Goal: Task Accomplishment & Management: Manage account settings

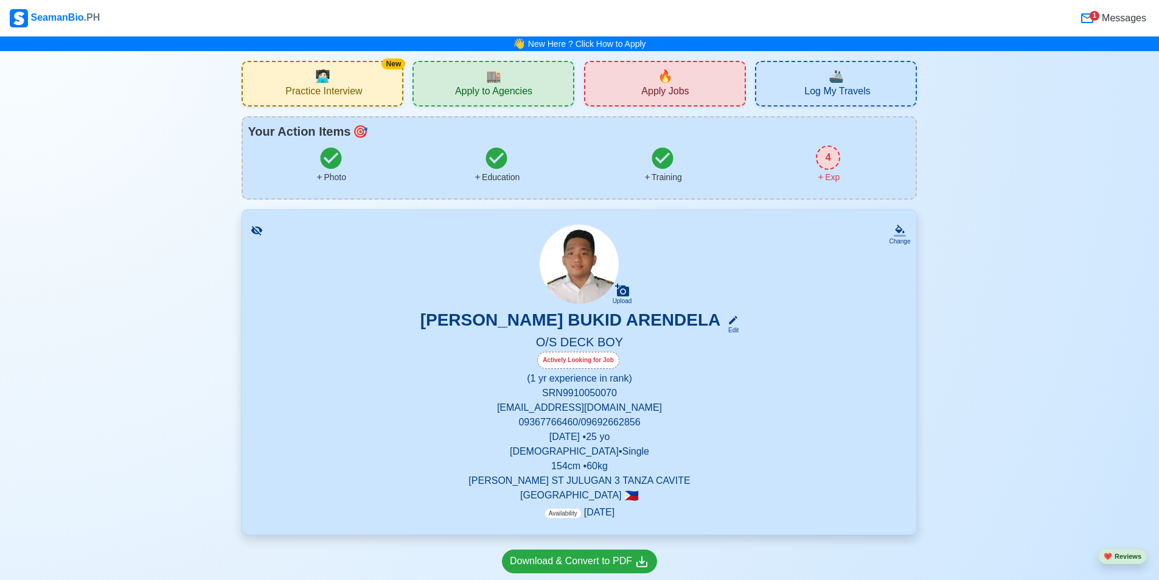
click at [530, 89] on span "Apply to Agencies" at bounding box center [493, 92] width 77 height 15
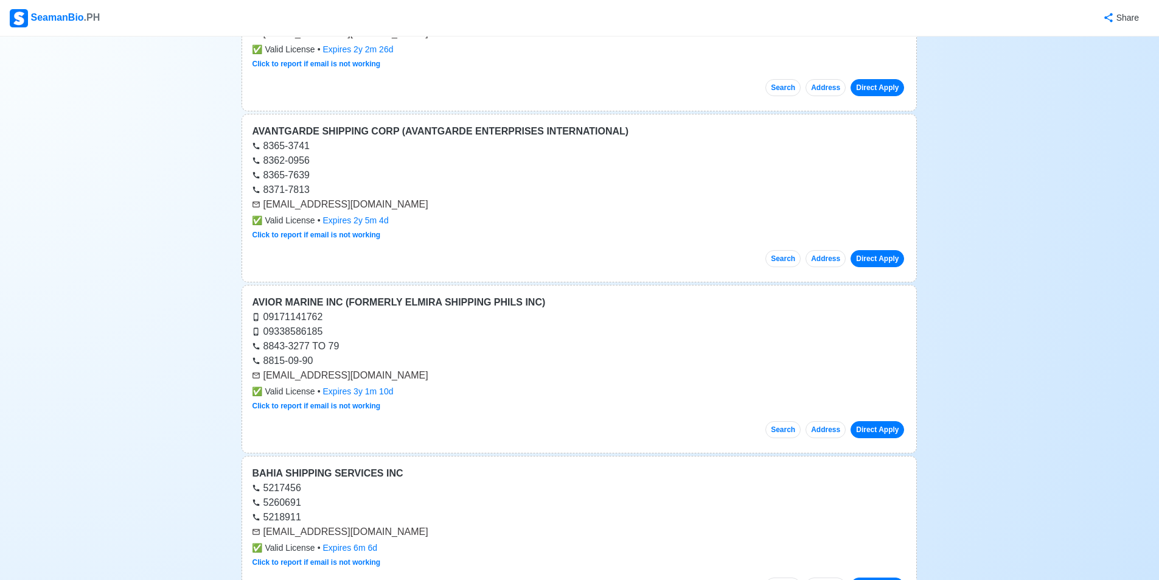
scroll to position [426, 0]
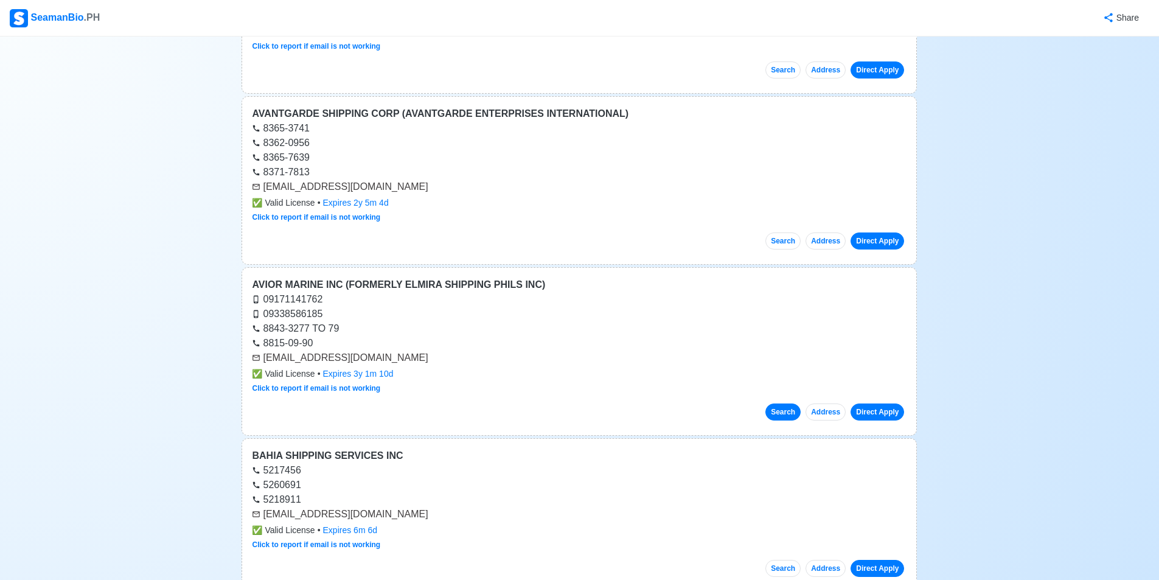
click at [797, 410] on button "Search" at bounding box center [782, 411] width 35 height 17
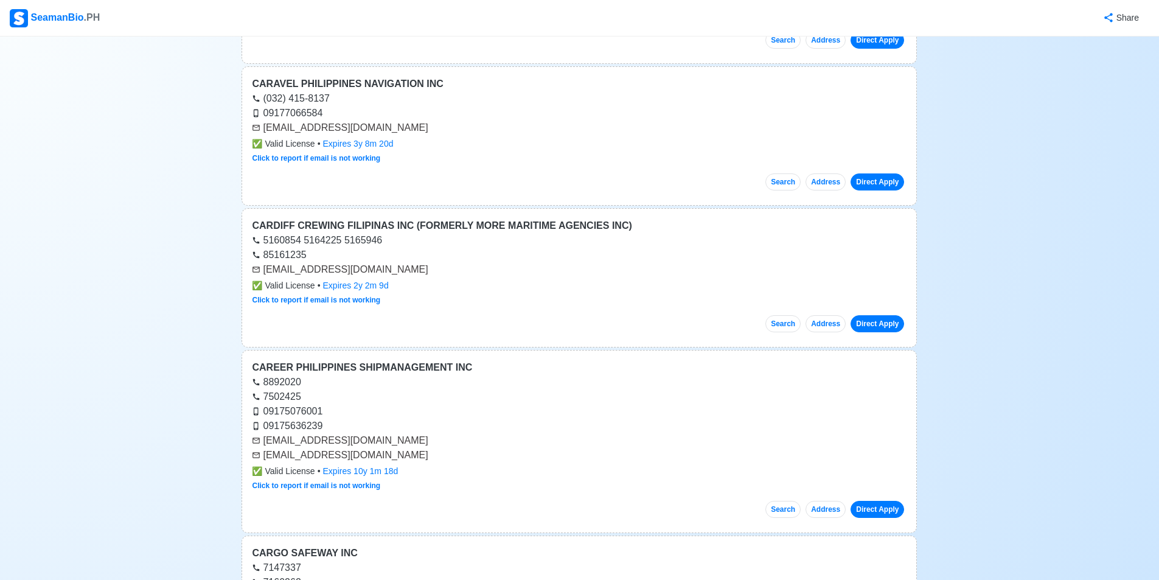
scroll to position [4441, 0]
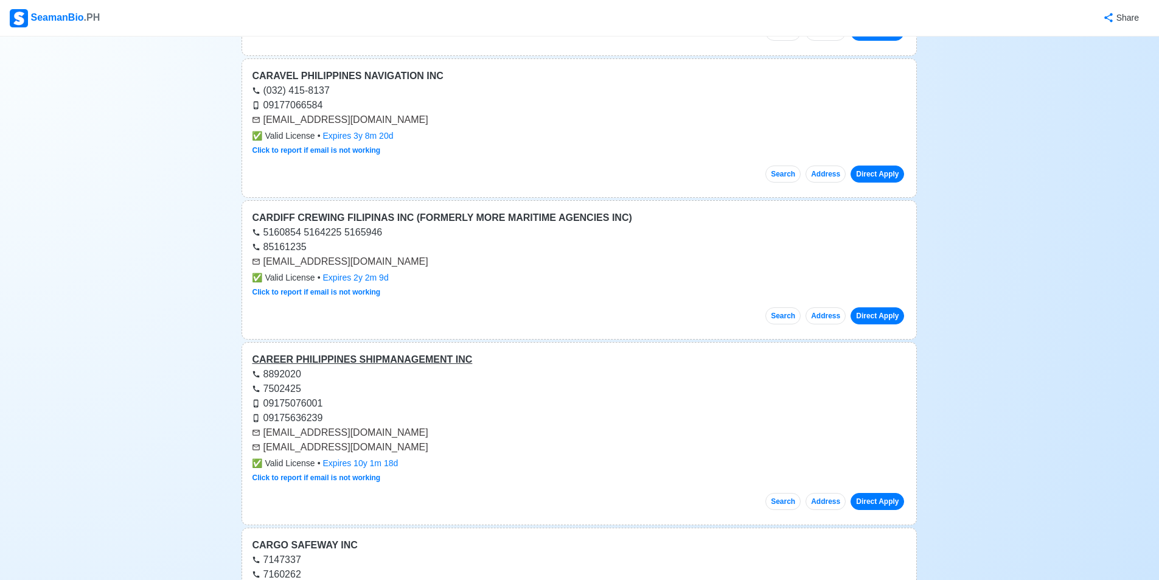
click at [436, 361] on div "CAREER PHILIPPINES SHIPMANAGEMENT INC" at bounding box center [579, 359] width 655 height 15
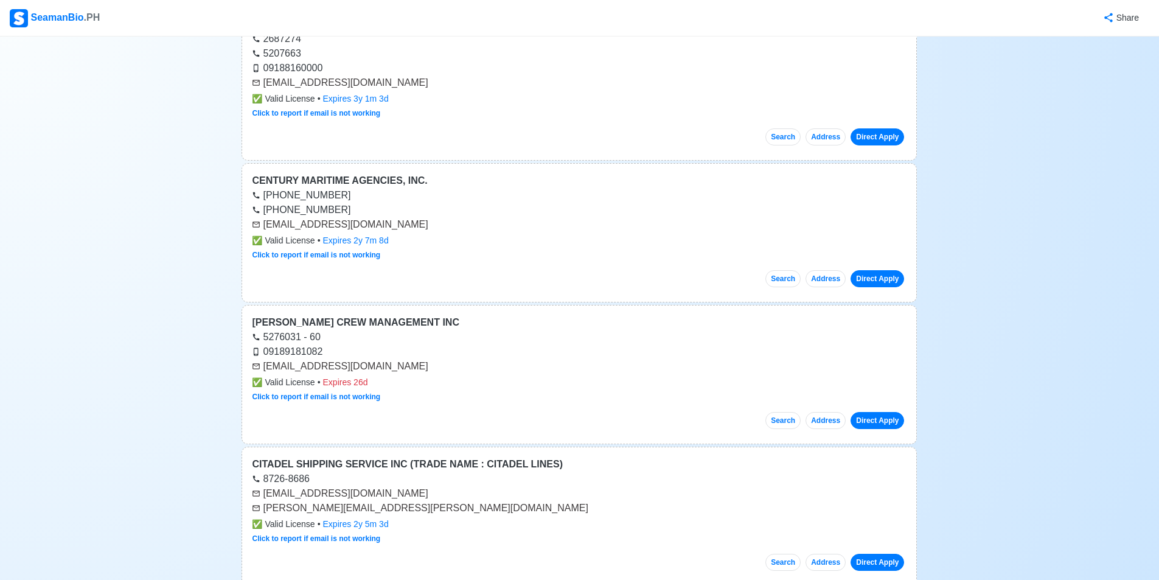
scroll to position [5293, 0]
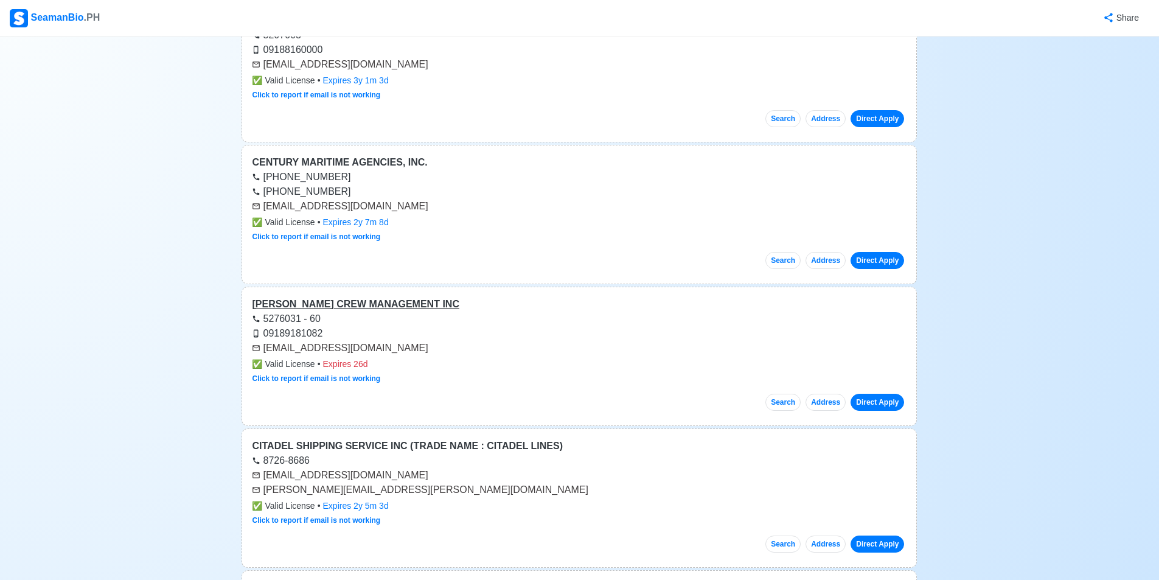
click at [374, 305] on div "[PERSON_NAME] CREW MANAGEMENT INC" at bounding box center [579, 304] width 655 height 15
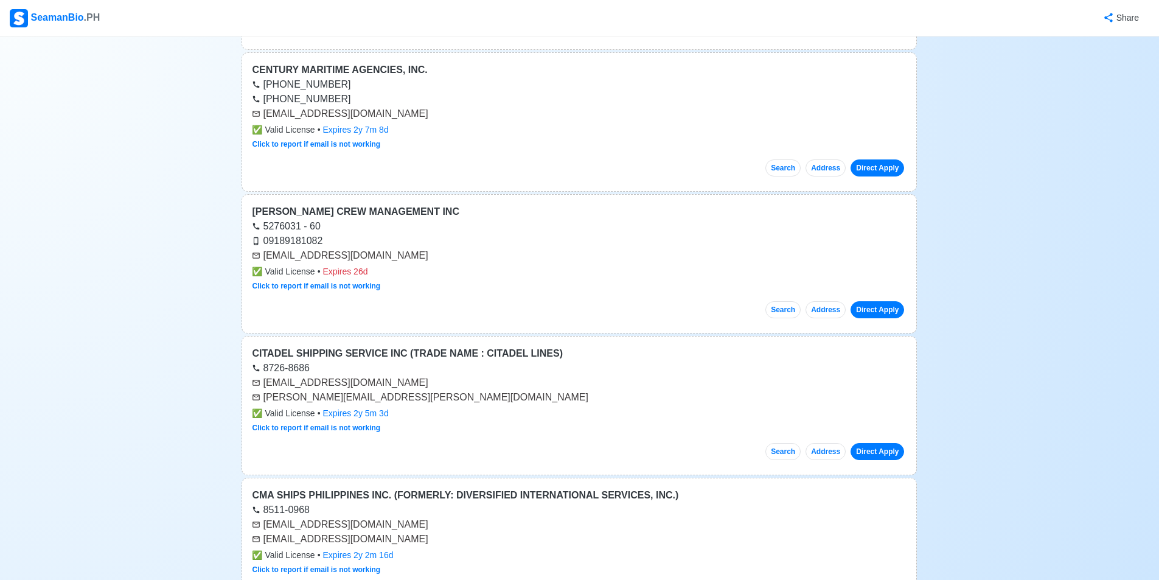
scroll to position [5414, 0]
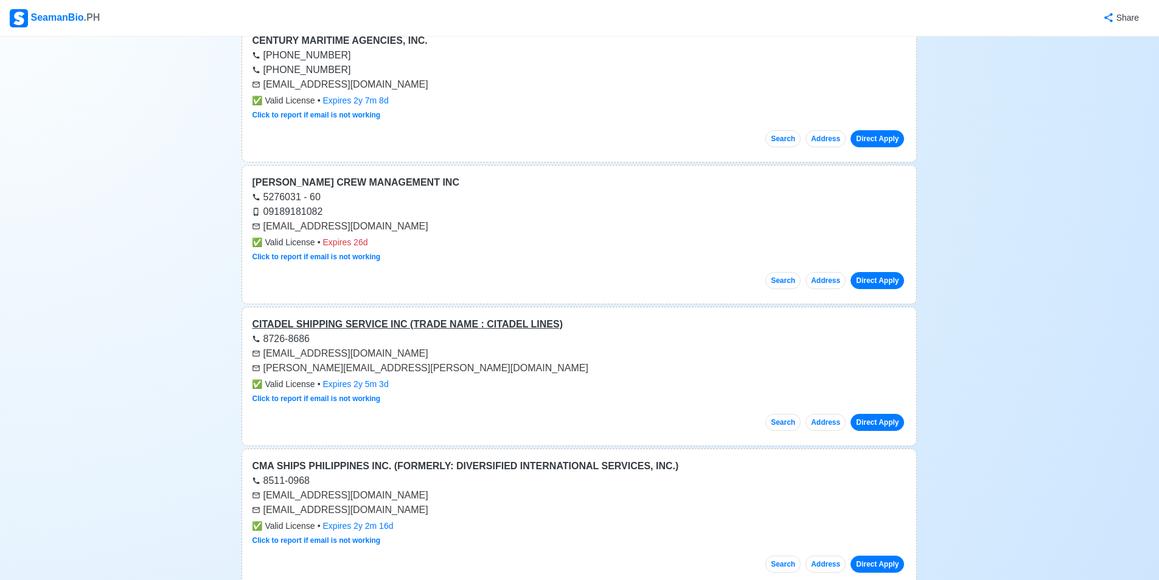
click at [414, 330] on div "CITADEL SHIPPING SERVICE INC (TRADE NAME : CITADEL LINES)" at bounding box center [579, 324] width 655 height 15
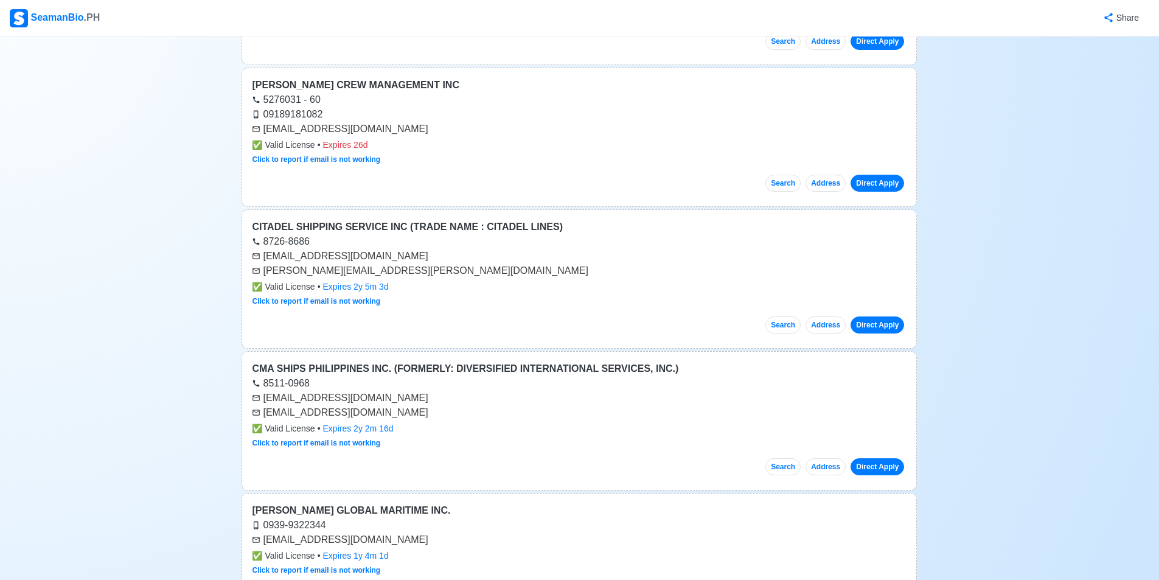
scroll to position [5536, 0]
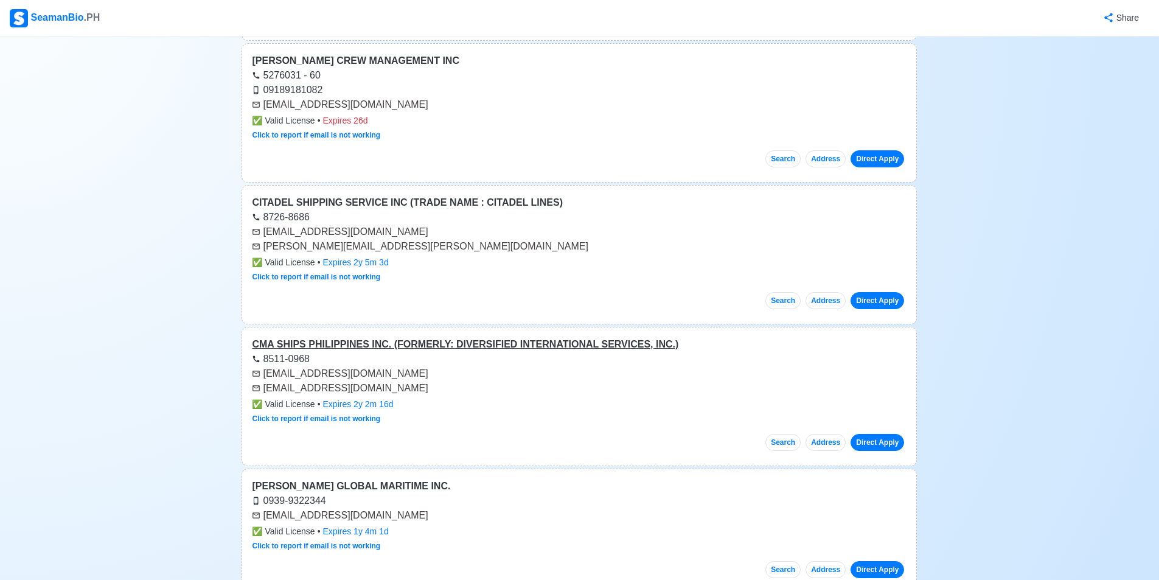
click at [435, 341] on div "CMA SHIPS PHILIPPINES INC. (FORMERLY: DIVERSIFIED INTERNATIONAL SERVICES, INC.)" at bounding box center [579, 344] width 655 height 15
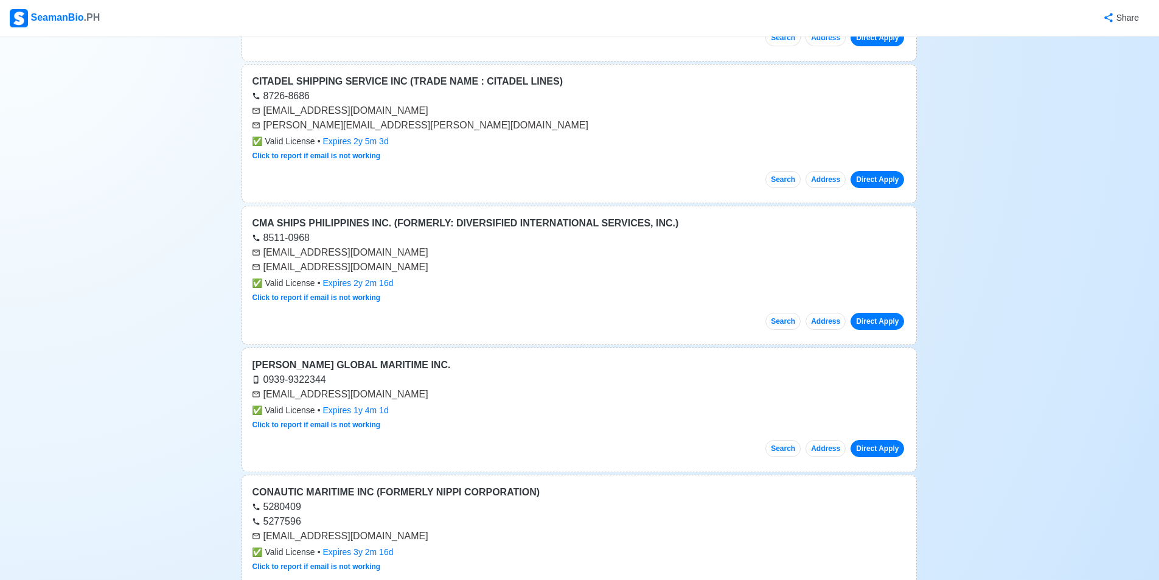
scroll to position [5658, 0]
click at [352, 370] on div "[PERSON_NAME] GLOBAL MARITIME INC." at bounding box center [579, 364] width 655 height 15
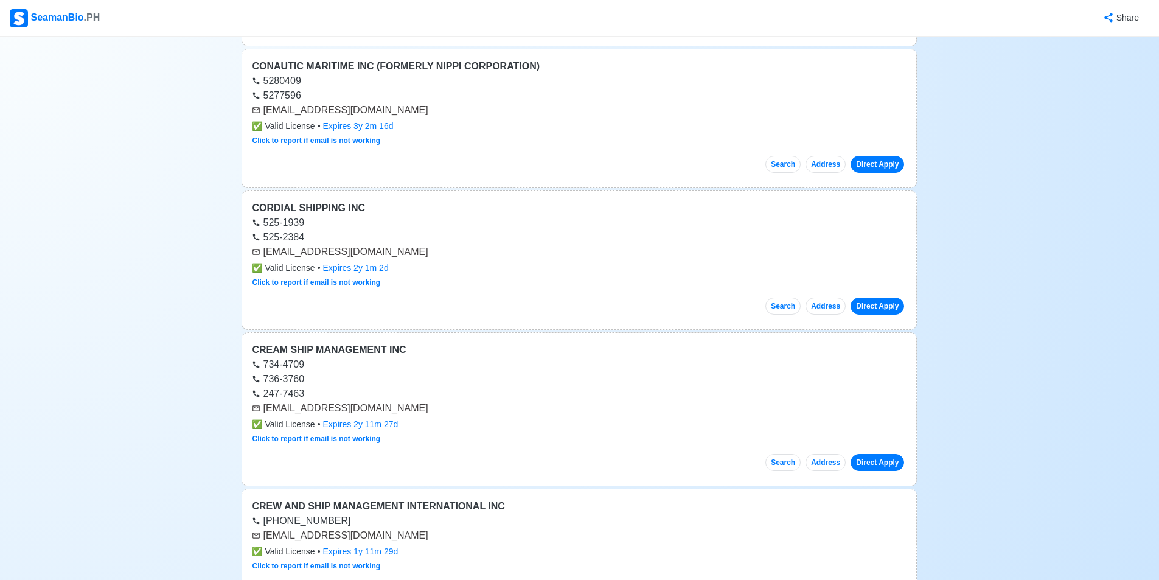
scroll to position [6084, 0]
click at [326, 212] on div "CORDIAL SHIPPING INC" at bounding box center [579, 207] width 655 height 15
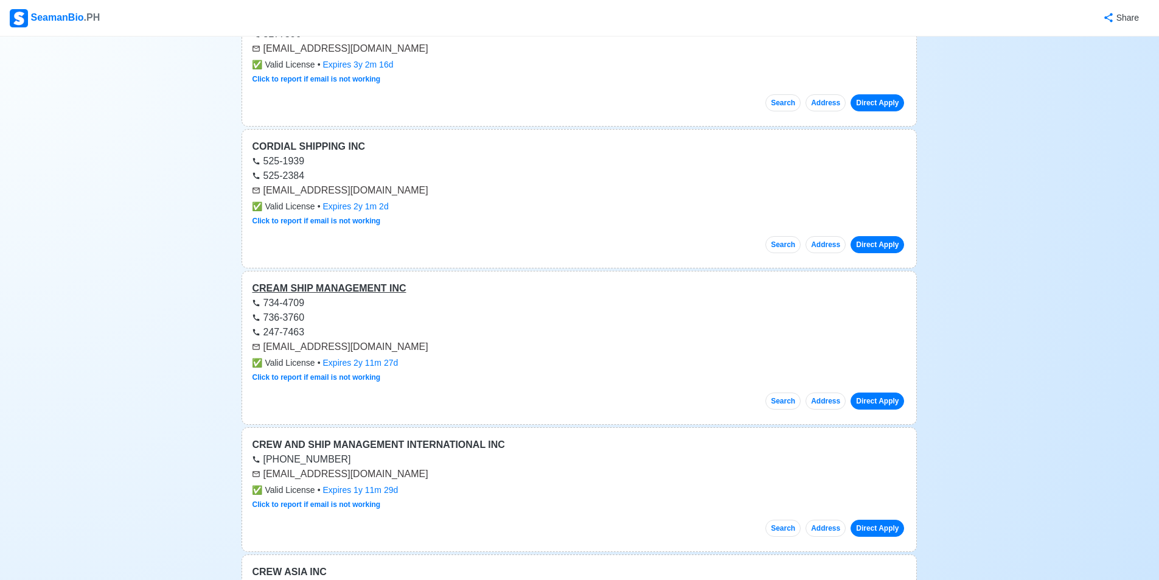
click at [338, 291] on div "CREAM SHIP MANAGEMENT INC" at bounding box center [579, 288] width 655 height 15
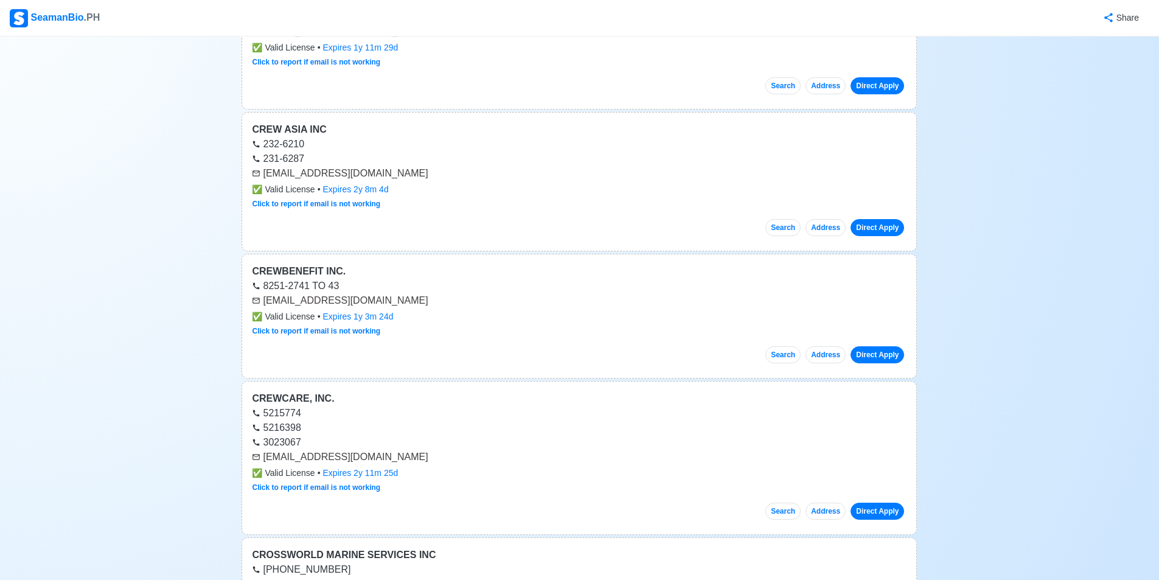
scroll to position [6631, 0]
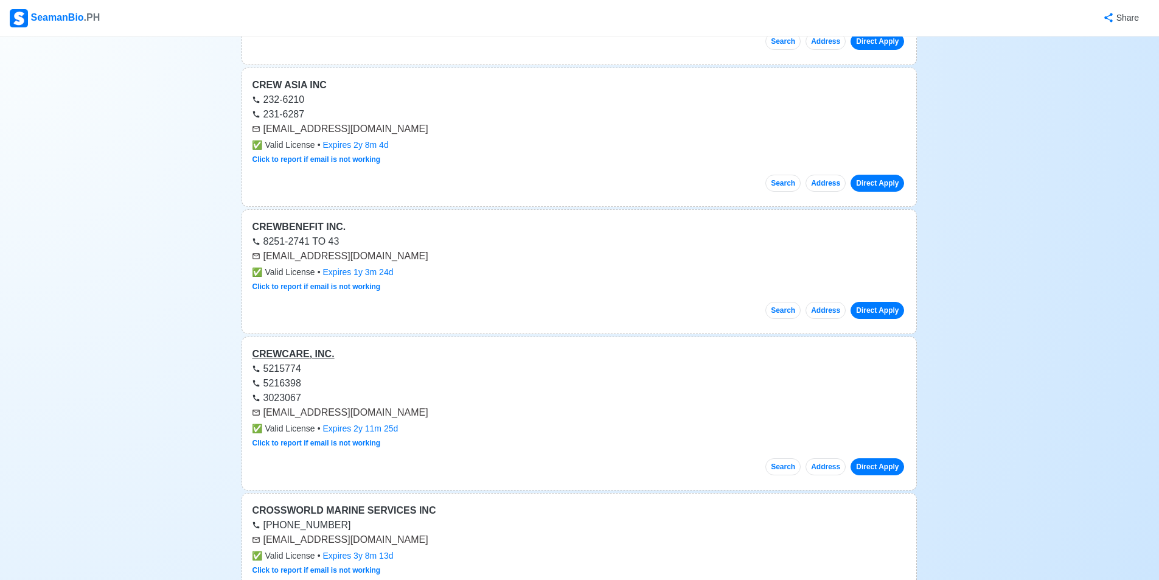
click at [304, 351] on div "CREWCARE, INC." at bounding box center [579, 354] width 655 height 15
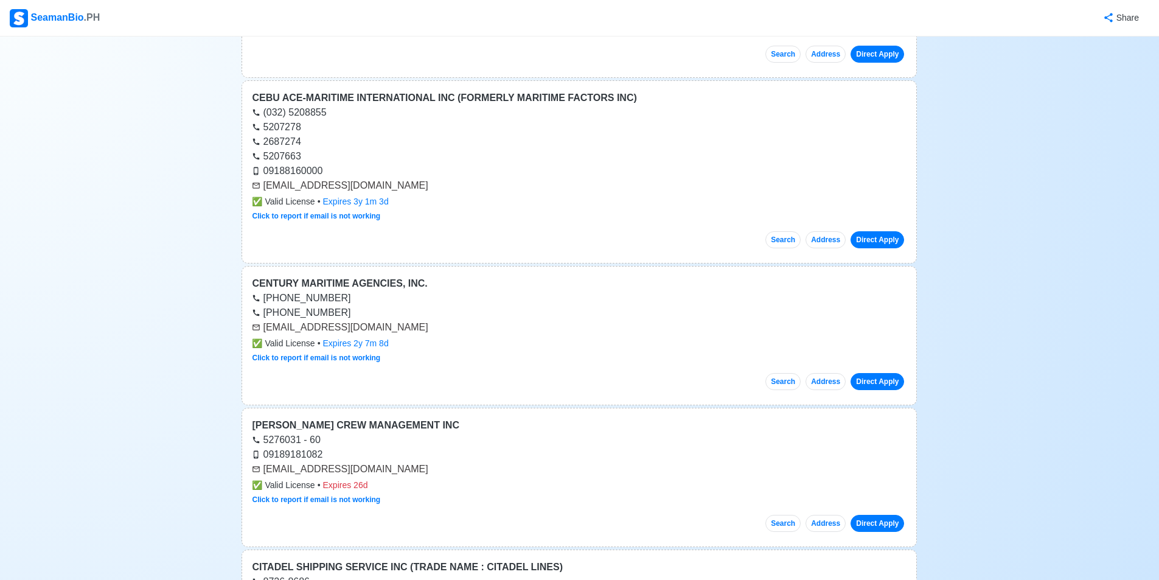
scroll to position [5171, 0]
click at [75, 20] on div "SeamanBio .PH" at bounding box center [55, 18] width 90 height 18
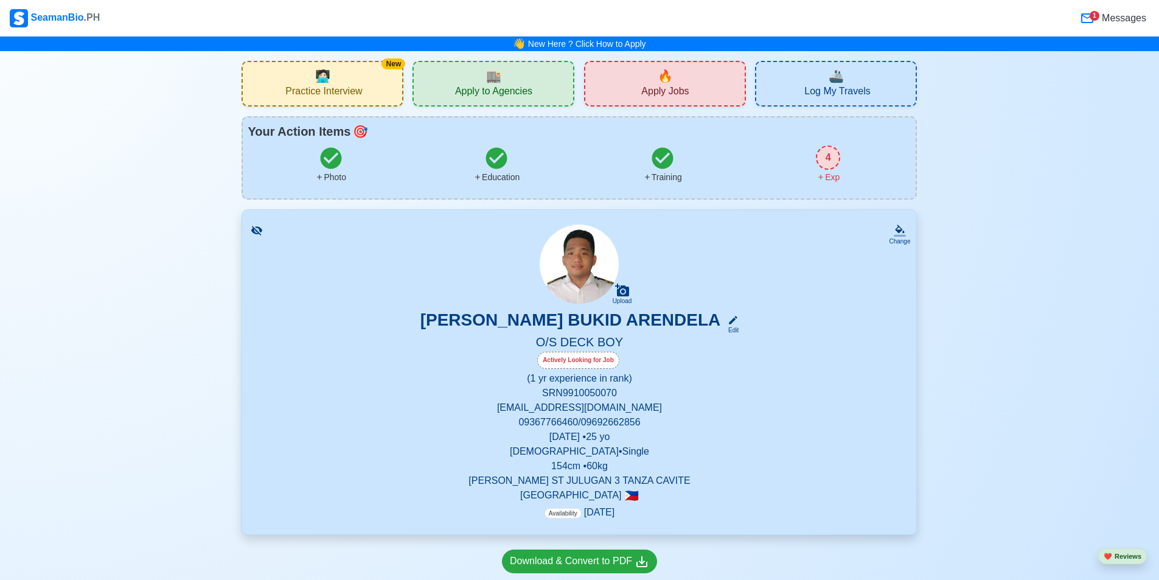
click at [1122, 19] on span "Messages" at bounding box center [1122, 18] width 47 height 15
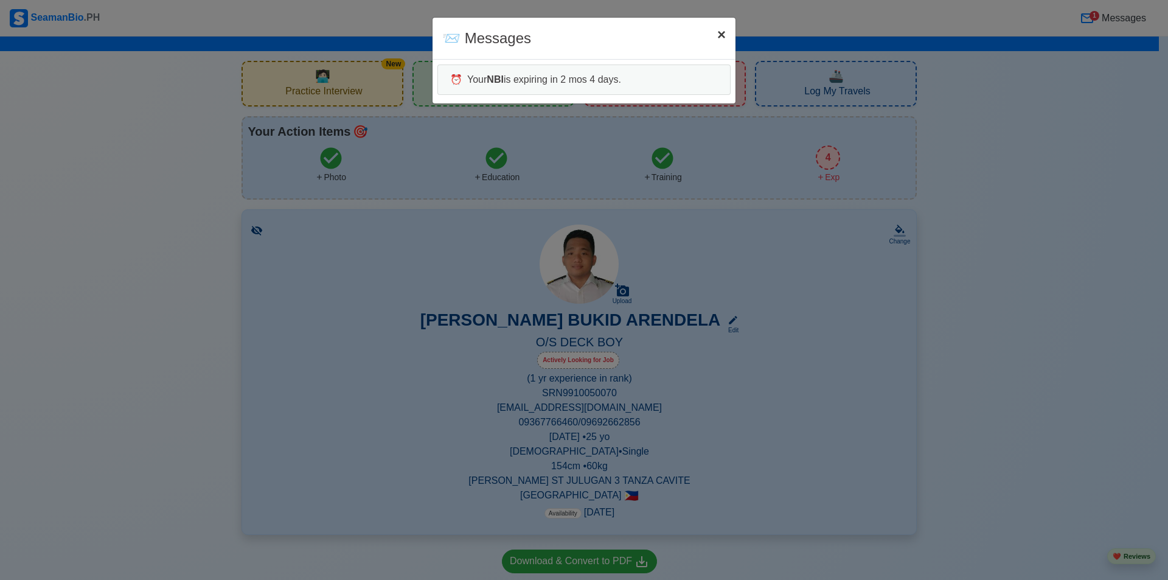
click at [725, 37] on span "×" at bounding box center [721, 34] width 9 height 16
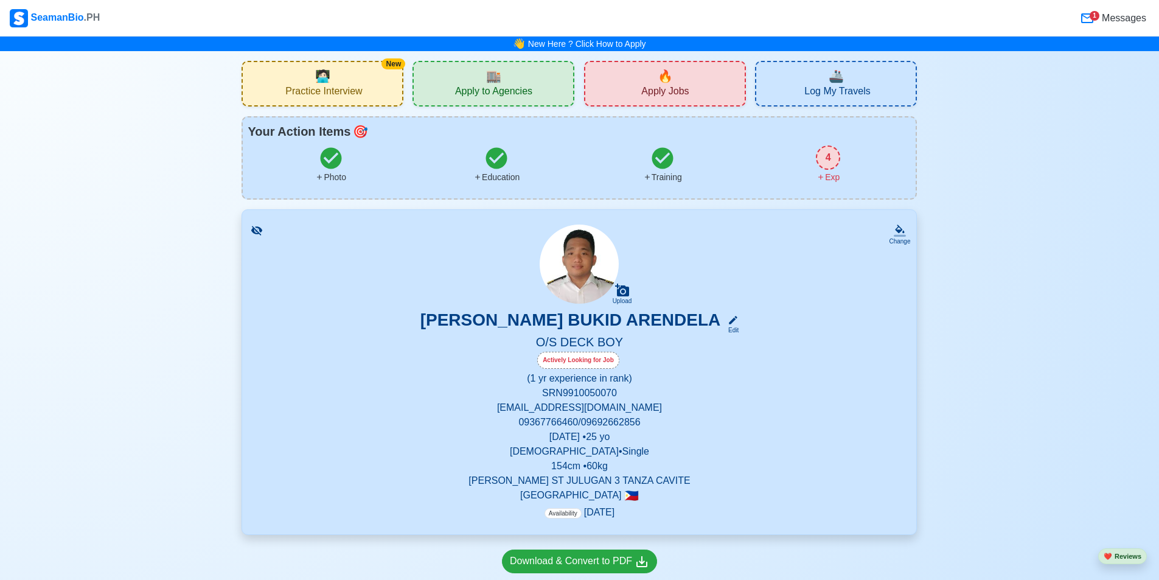
click at [511, 89] on span "Apply to Agencies" at bounding box center [493, 92] width 77 height 15
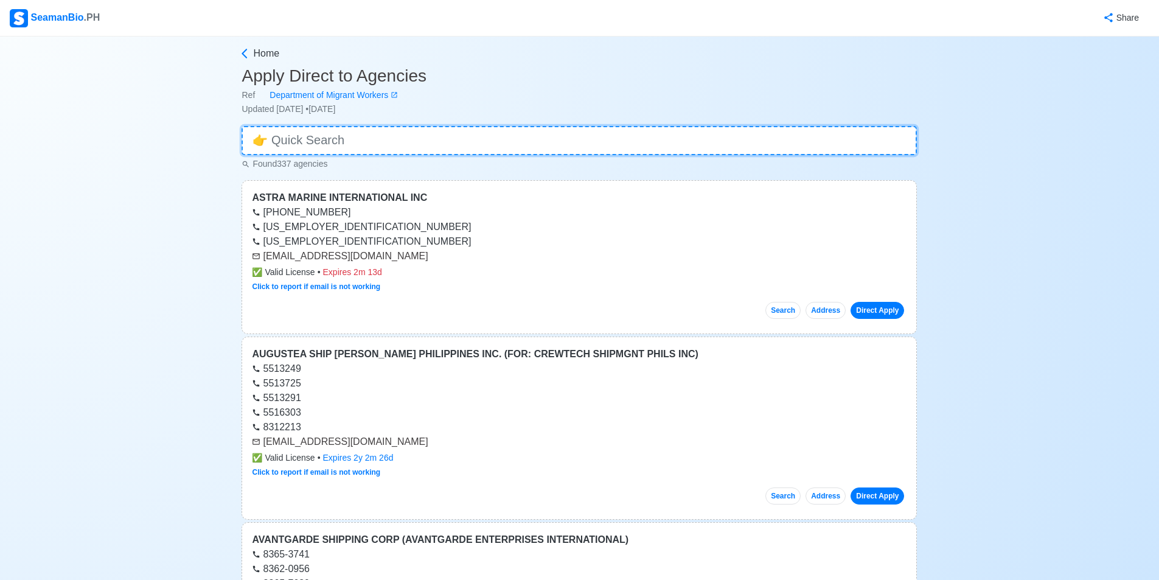
click at [376, 147] on input at bounding box center [579, 140] width 675 height 29
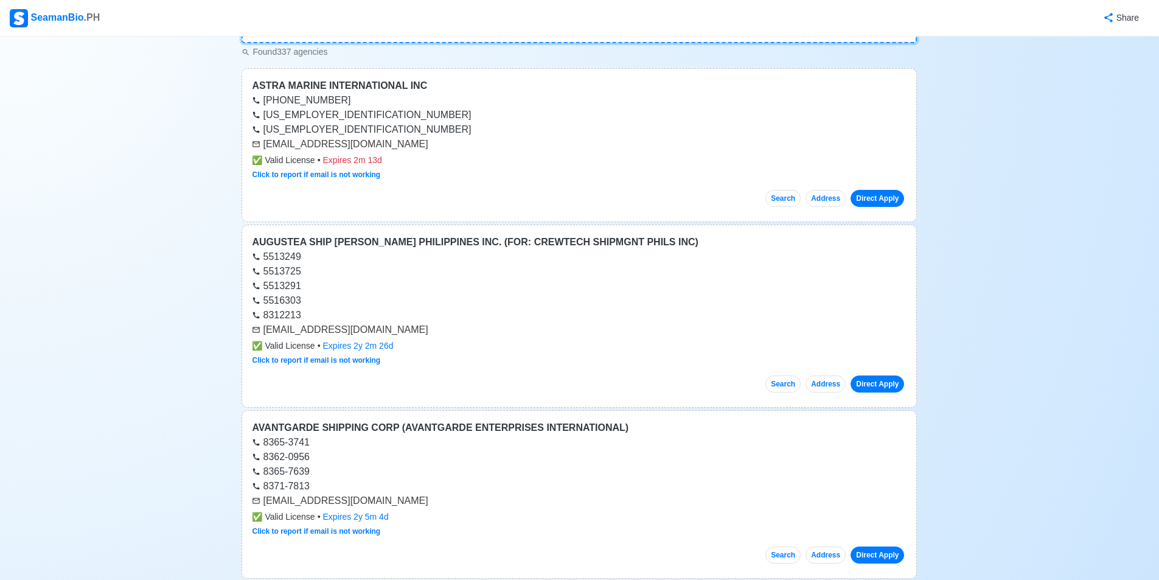
scroll to position [122, 0]
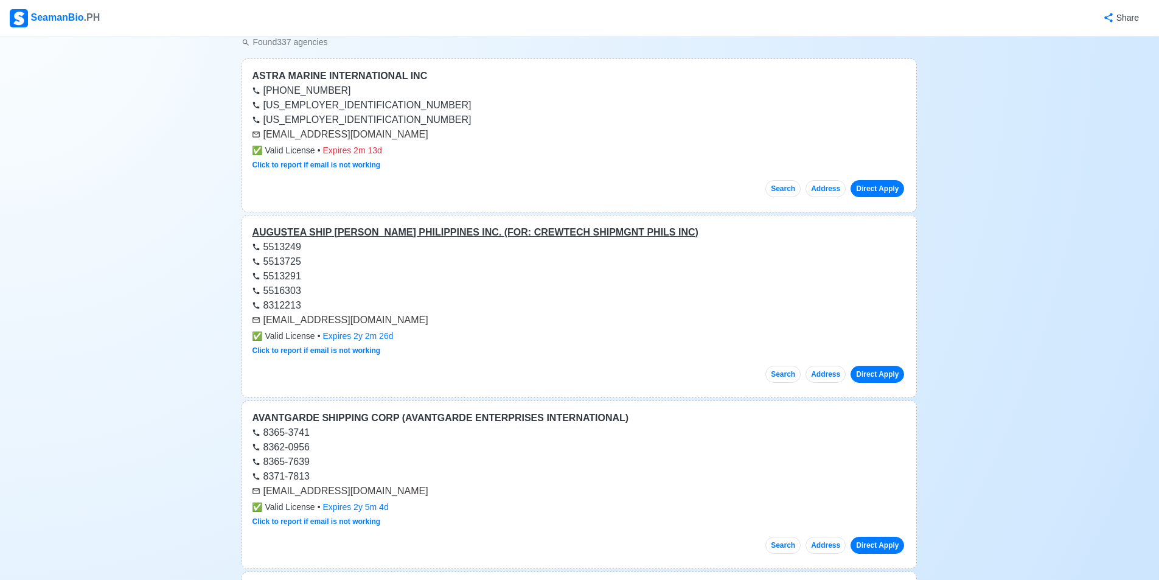
click at [456, 227] on div "AUGUSTEA SHIP [PERSON_NAME] PHILIPPINES INC. (FOR: CREWTECH SHIPMGNT PHILS INC)" at bounding box center [579, 232] width 655 height 15
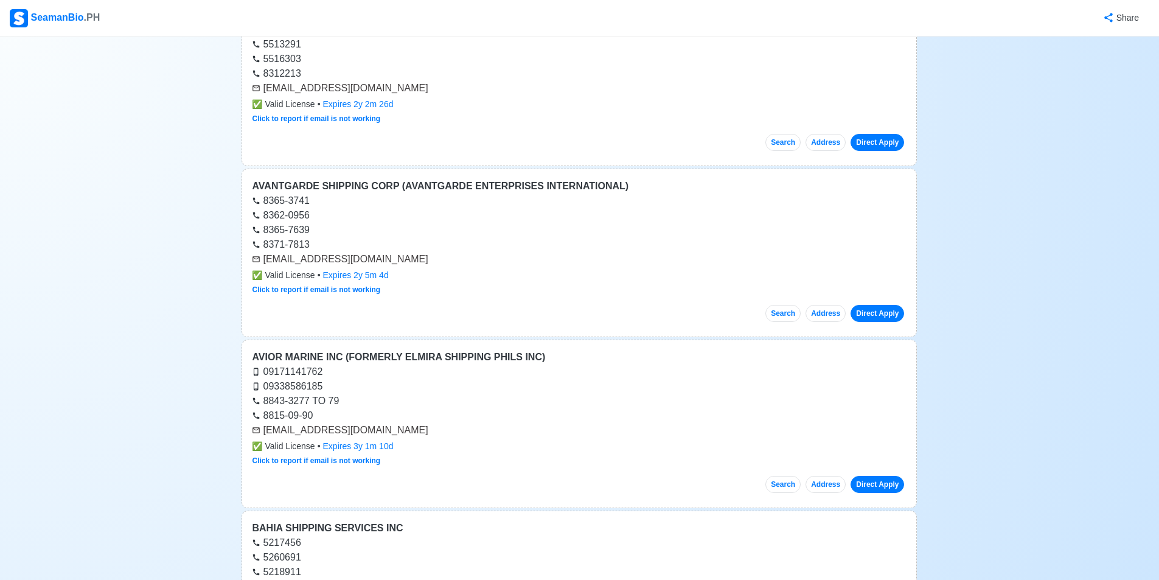
scroll to position [426, 0]
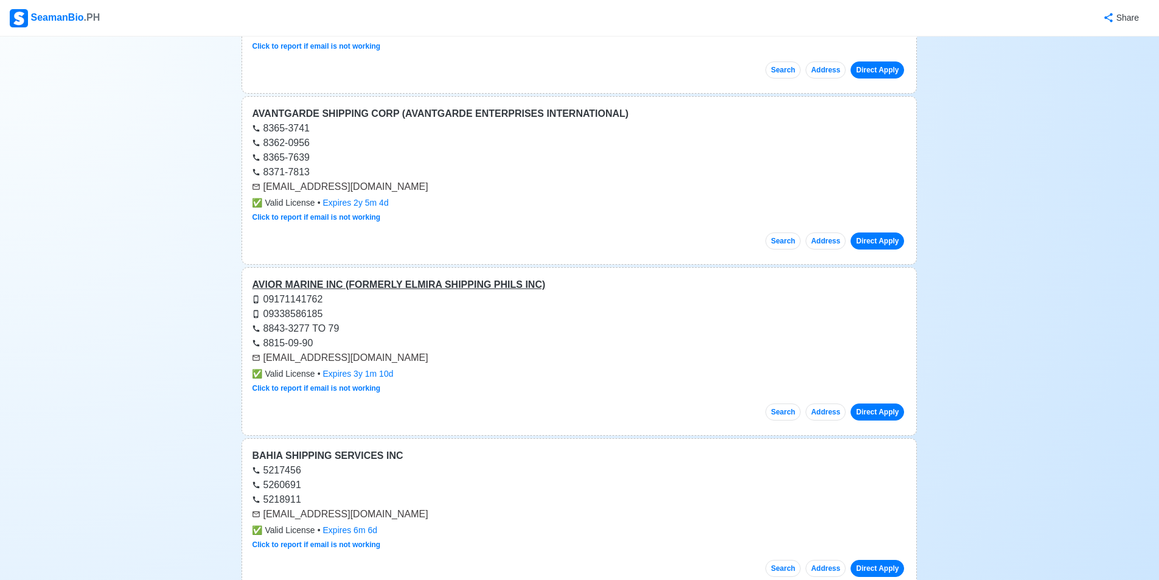
click at [475, 288] on div "AVIOR MARINE INC (FORMERLY ELMIRA SHIPPING PHILS INC)" at bounding box center [579, 284] width 655 height 15
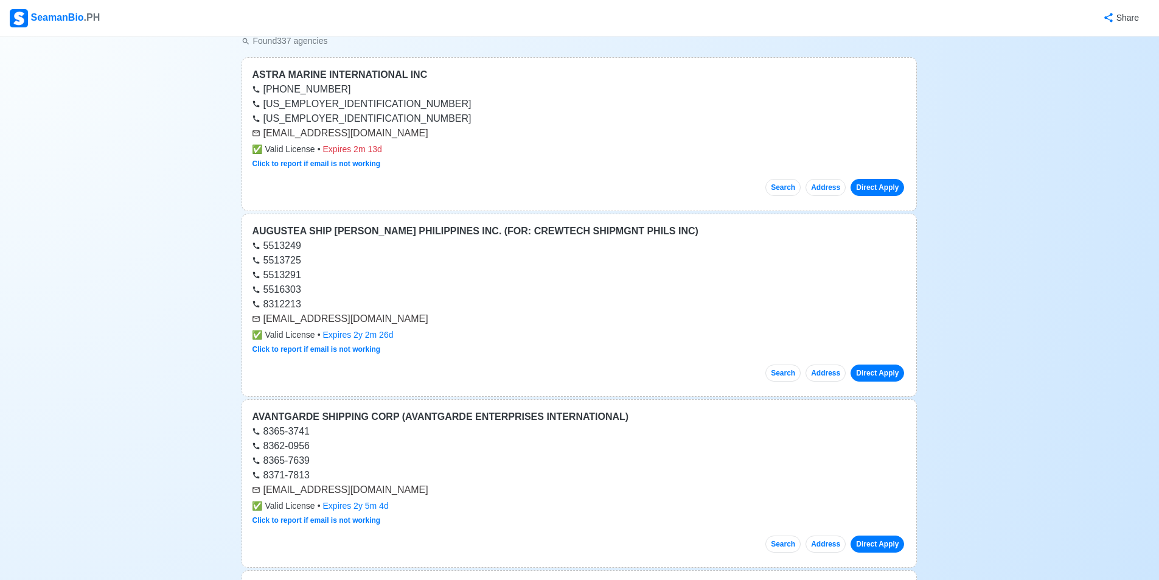
scroll to position [122, 0]
click at [80, 21] on div "SeamanBio .PH" at bounding box center [55, 18] width 90 height 18
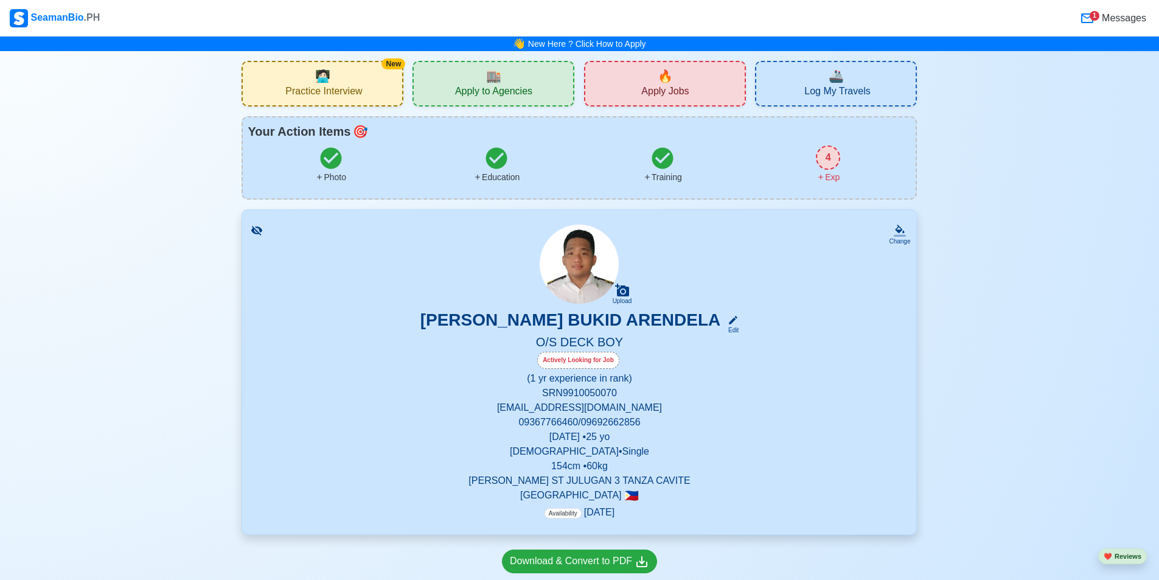
click at [827, 162] on div "4" at bounding box center [828, 157] width 24 height 24
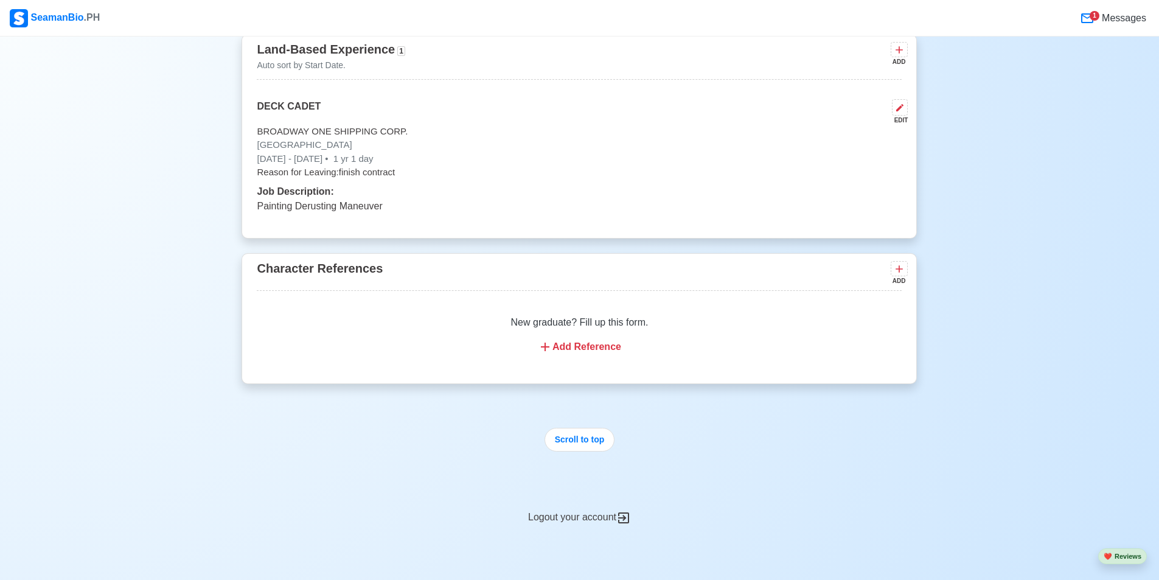
scroll to position [2546, 0]
click at [560, 353] on div "Add Reference" at bounding box center [579, 346] width 616 height 15
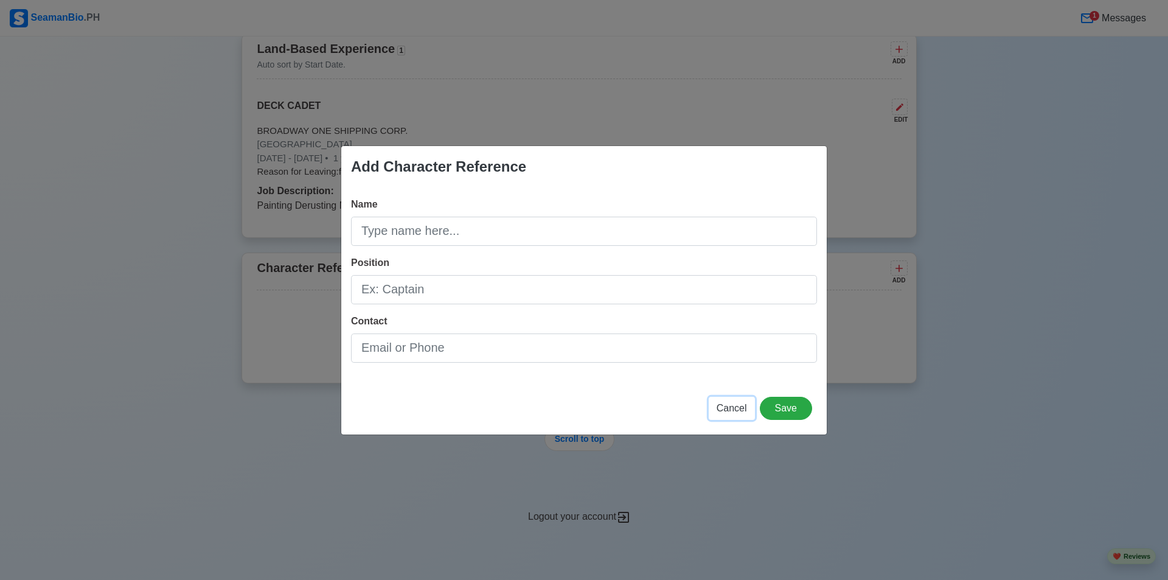
click at [746, 411] on span "Cancel" at bounding box center [732, 408] width 30 height 10
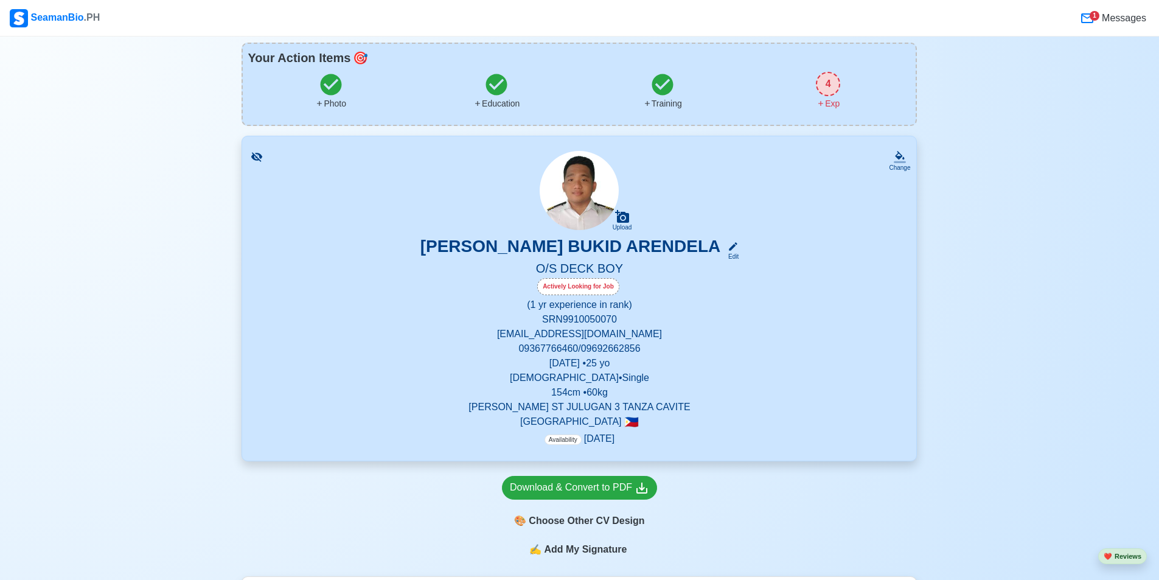
scroll to position [52, 0]
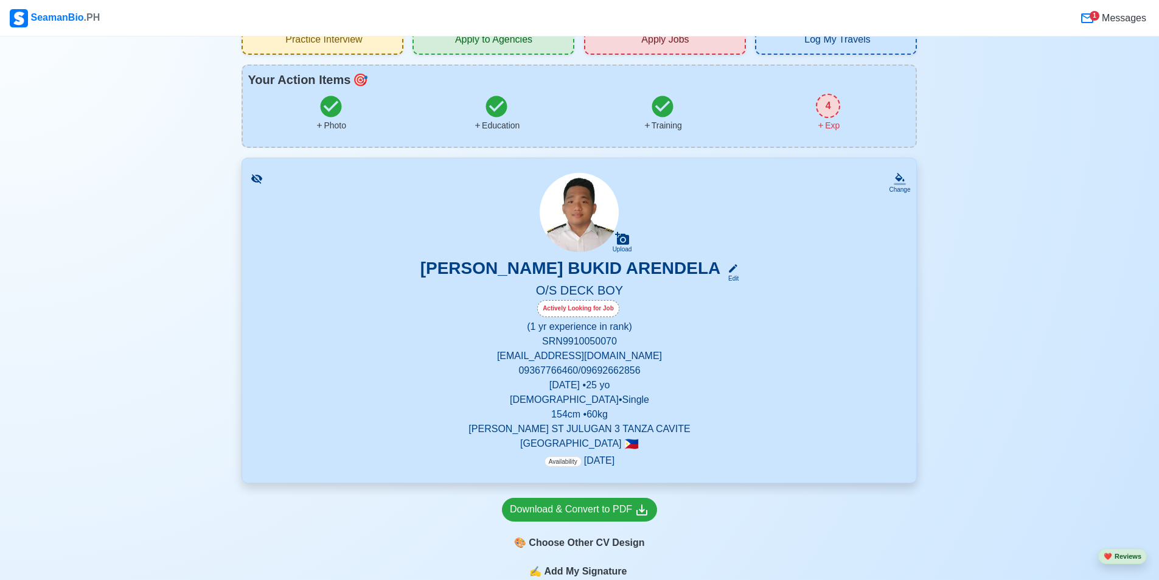
click at [78, 23] on div "SeamanBio .PH" at bounding box center [55, 18] width 90 height 18
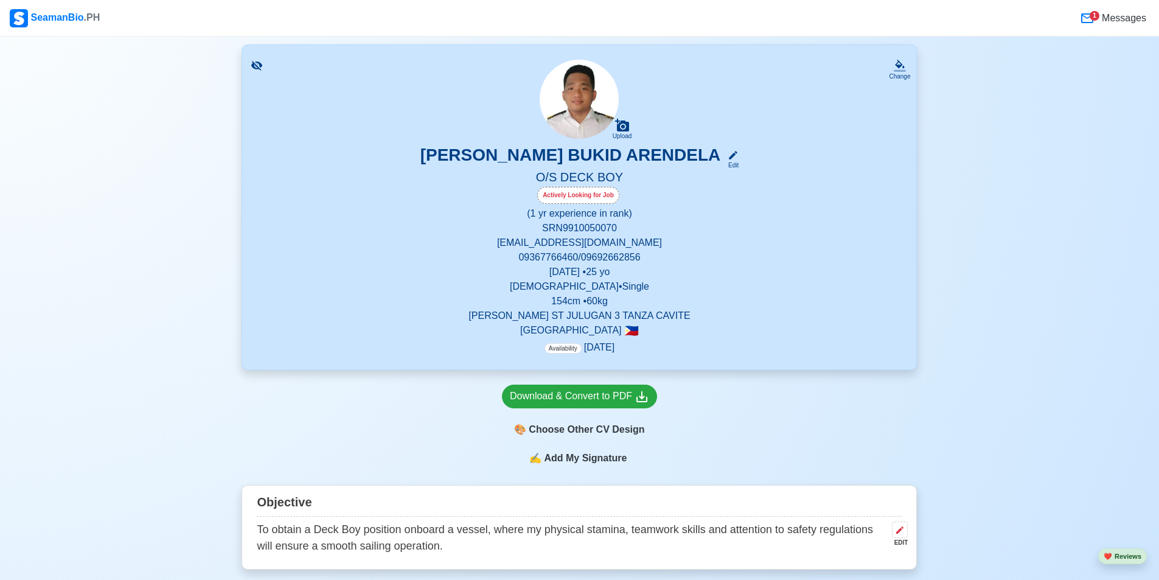
scroll to position [0, 0]
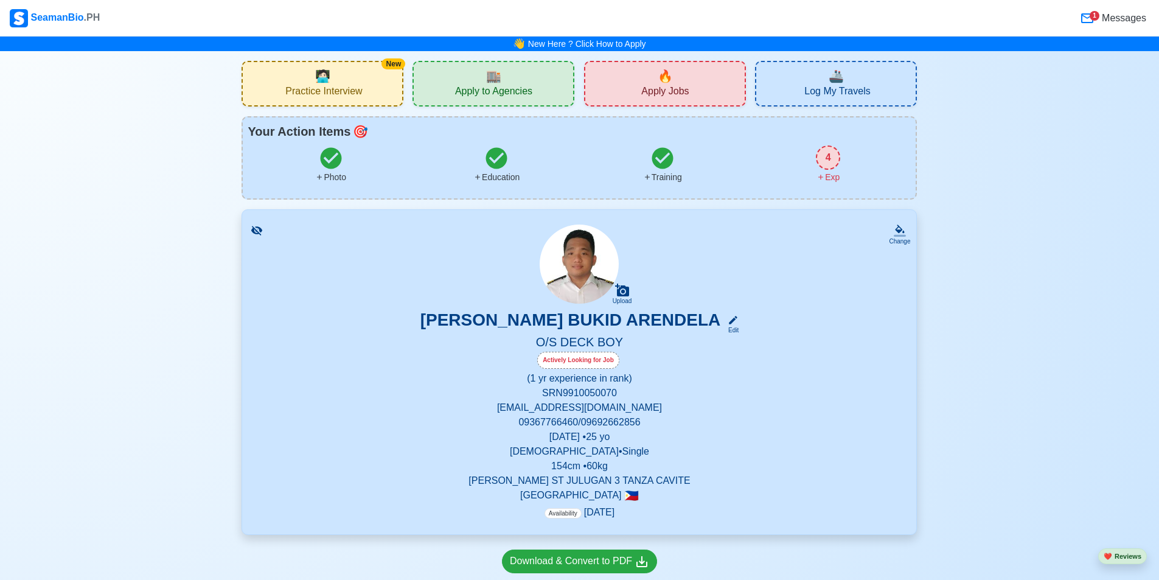
click at [518, 88] on span "Apply to Agencies" at bounding box center [493, 92] width 77 height 15
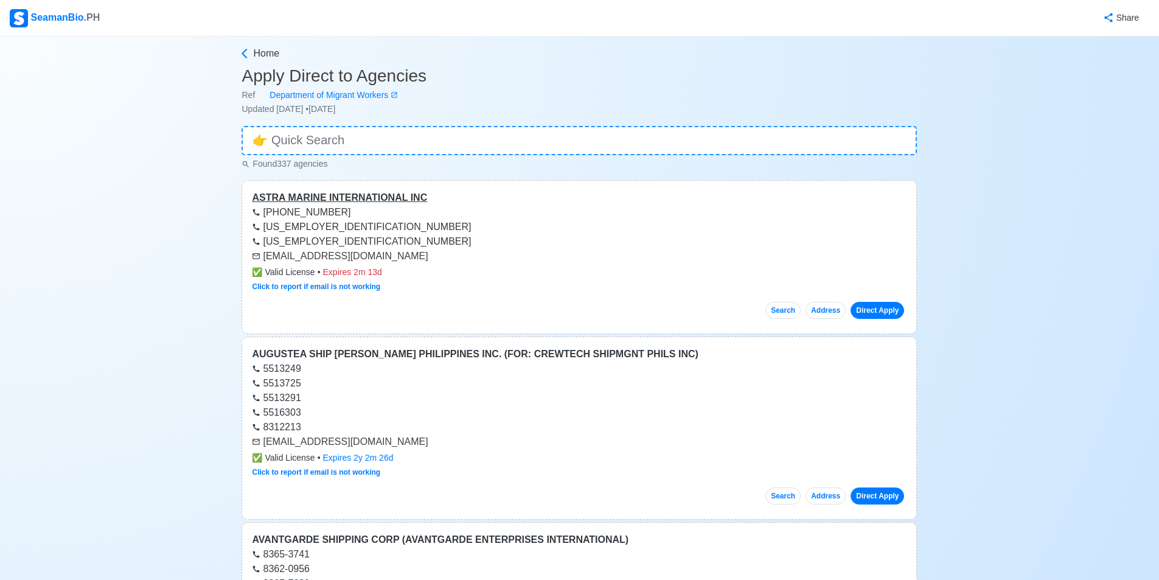
click at [398, 203] on div "ASTRA MARINE INTERNATIONAL INC" at bounding box center [579, 197] width 655 height 15
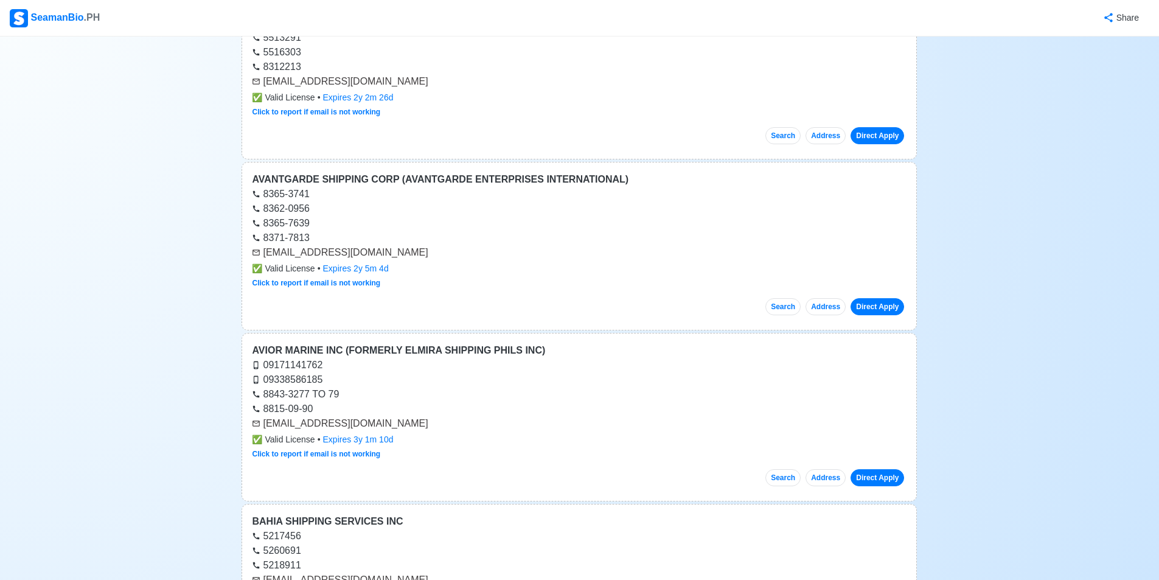
scroll to position [365, 0]
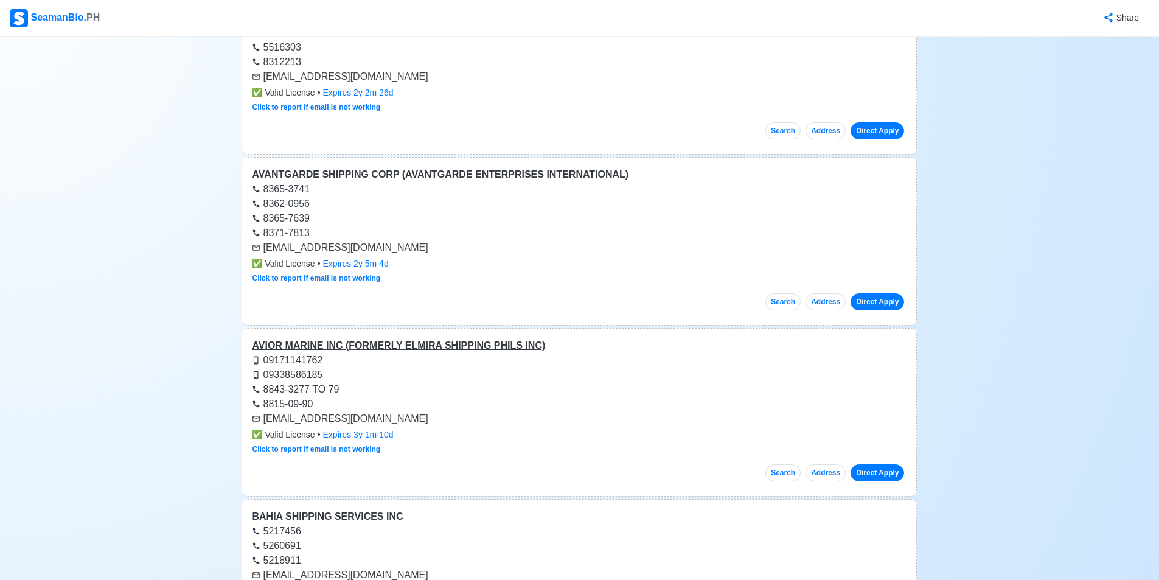
click at [470, 344] on div "AVIOR MARINE INC (FORMERLY ELMIRA SHIPPING PHILS INC)" at bounding box center [579, 345] width 655 height 15
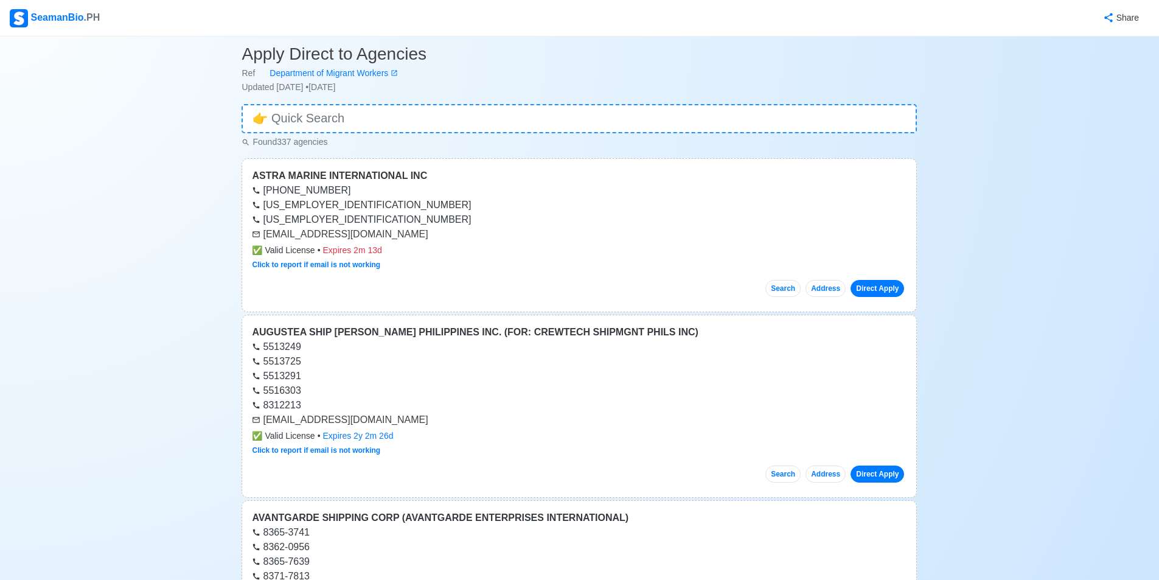
scroll to position [0, 0]
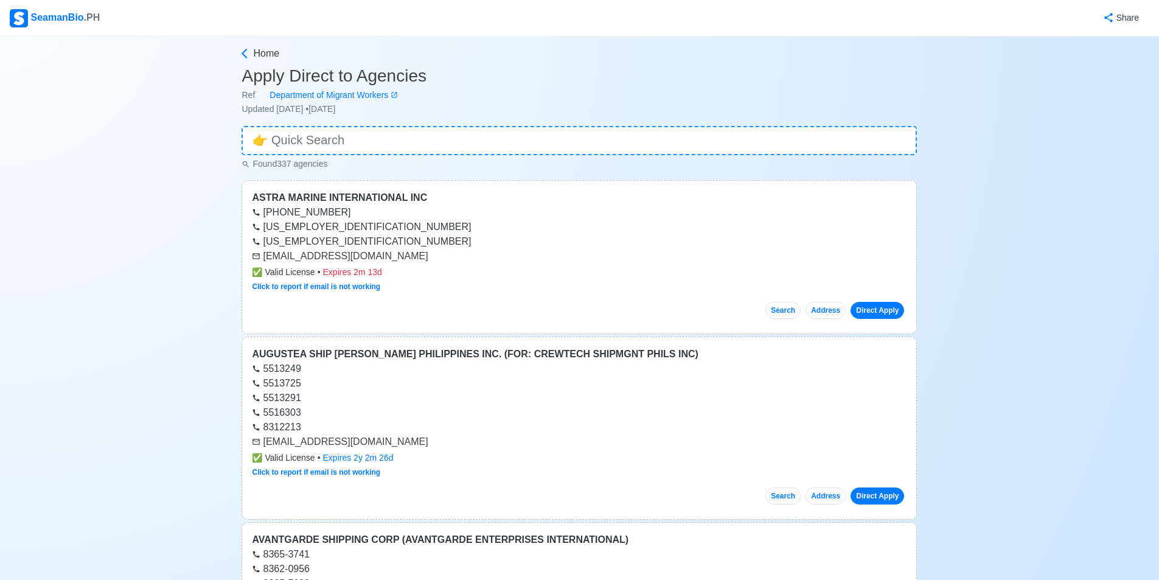
click at [90, 23] on div "SeamanBio .PH" at bounding box center [55, 18] width 90 height 18
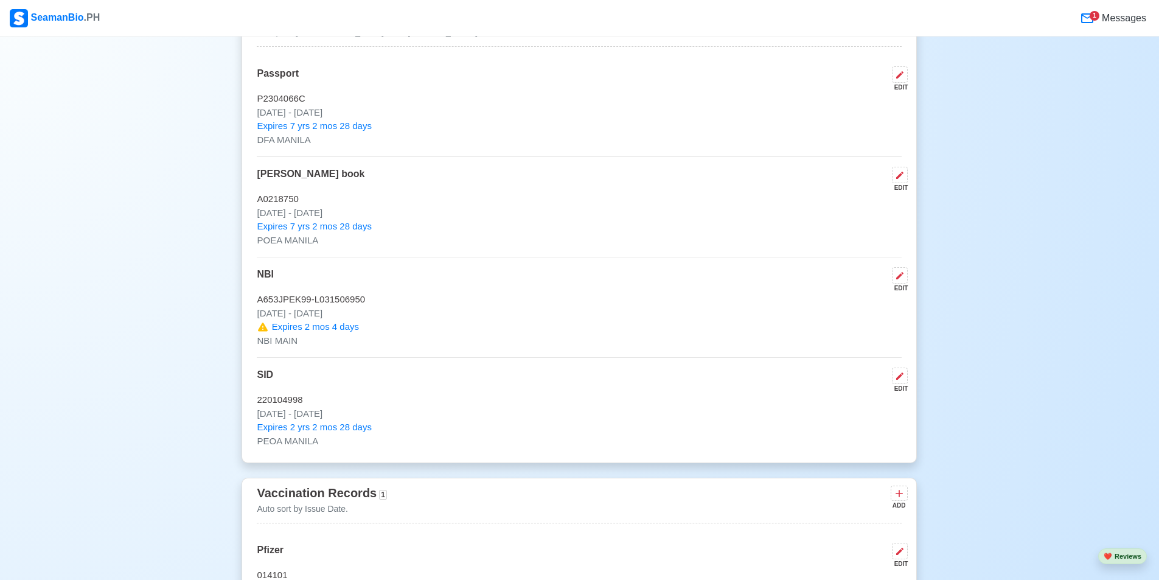
scroll to position [973, 0]
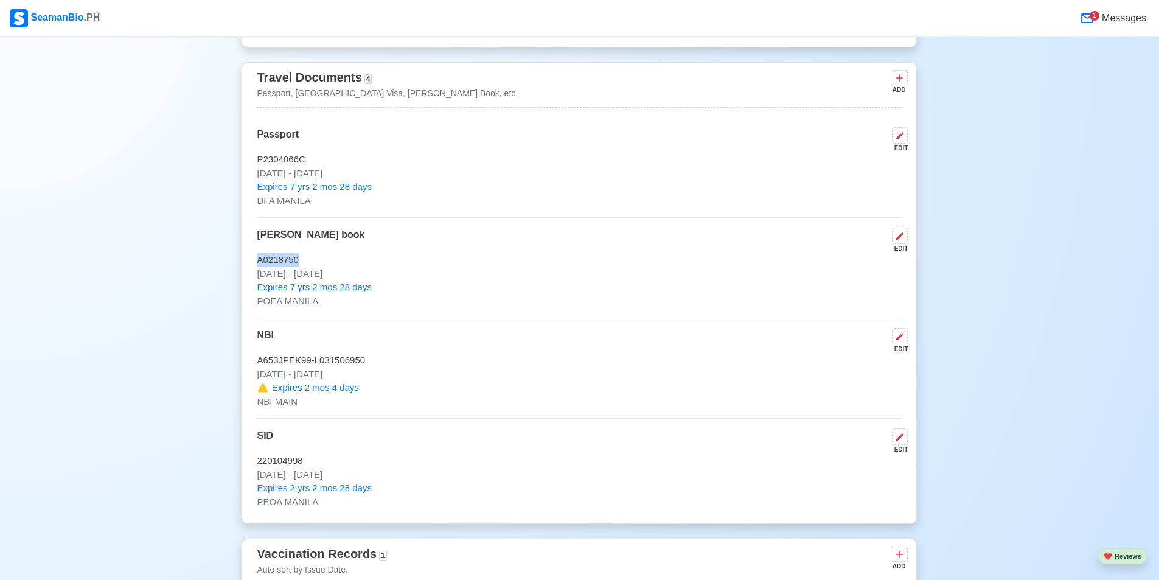
drag, startPoint x: 298, startPoint y: 266, endPoint x: 253, endPoint y: 266, distance: 45.0
click at [253, 266] on div "Travel Documents 4 Passport, [GEOGRAPHIC_DATA] Visa, [PERSON_NAME] Book, etc. A…" at bounding box center [579, 293] width 675 height 462
copy p "A0218750"
drag, startPoint x: 367, startPoint y: 277, endPoint x: 317, endPoint y: 278, distance: 49.9
click at [317, 278] on p "[DATE] - [DATE]" at bounding box center [579, 274] width 645 height 14
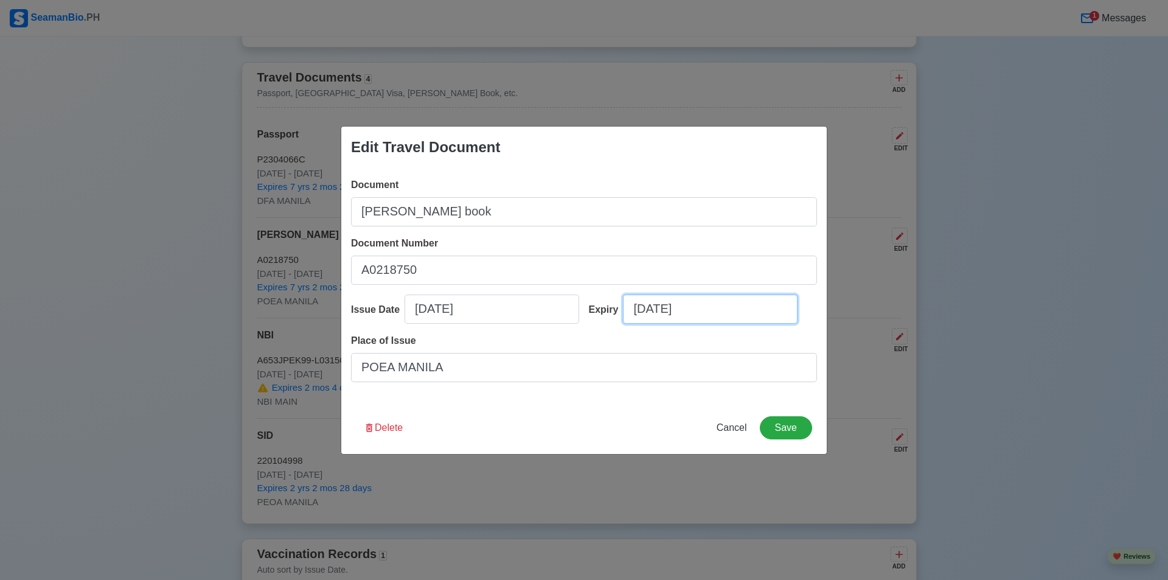
select select "****"
select select "********"
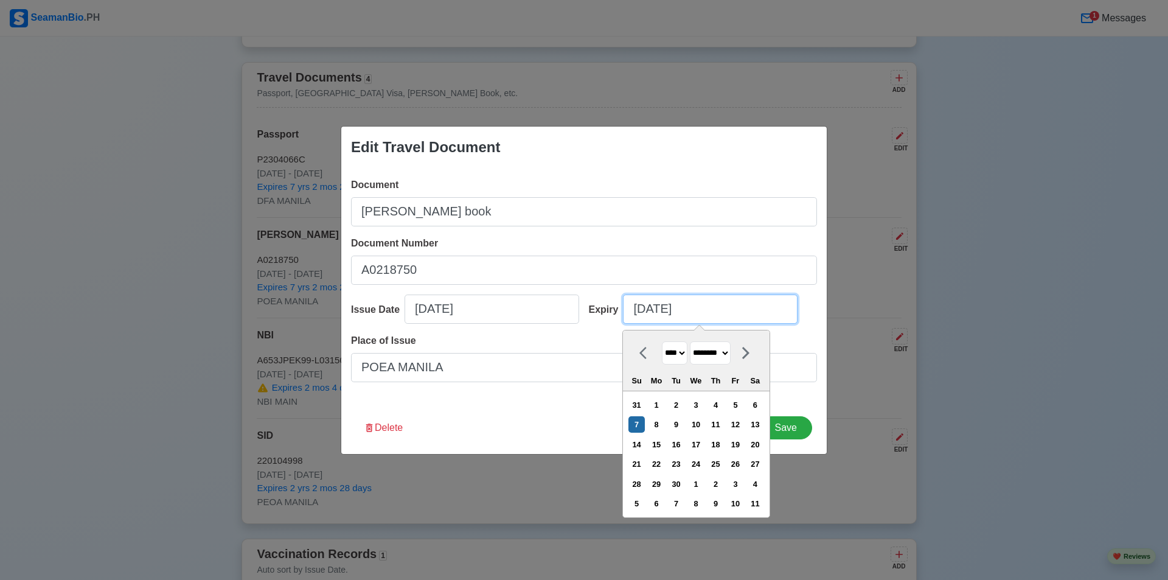
drag, startPoint x: 704, startPoint y: 305, endPoint x: 619, endPoint y: 308, distance: 85.8
click at [619, 308] on div "Expiry [DATE] **** **** **** **** **** **** **** **** **** **** **** **** **** …" at bounding box center [699, 313] width 238 height 39
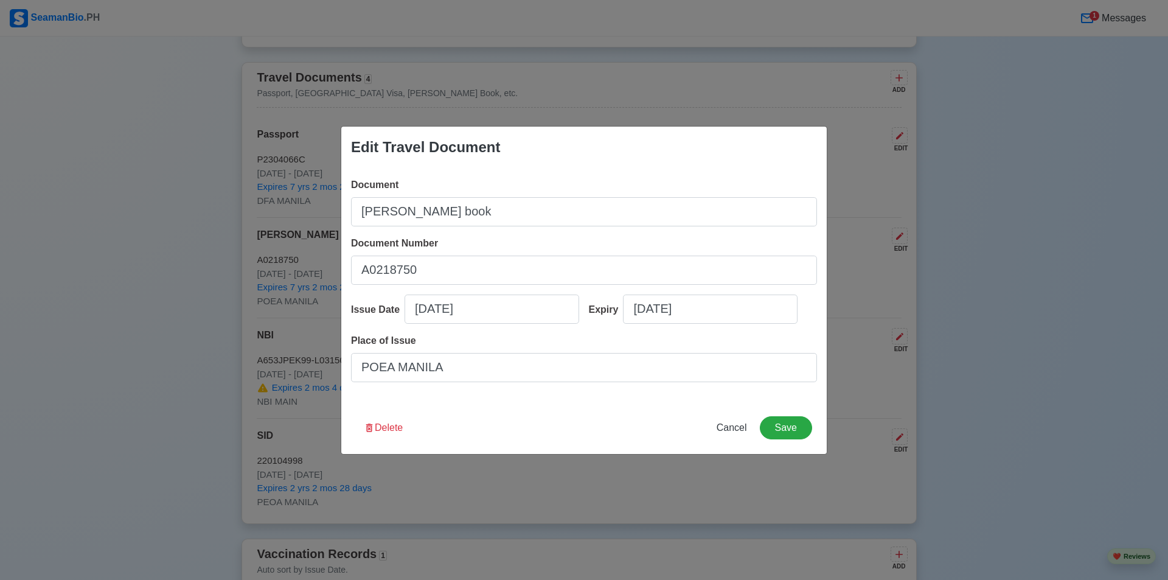
click at [495, 512] on div "Edit Travel Document Document [PERSON_NAME] book Document Number A0218750 Issue…" at bounding box center [584, 290] width 1168 height 580
click at [734, 429] on span "Cancel" at bounding box center [732, 427] width 30 height 10
type input "[DATE]"
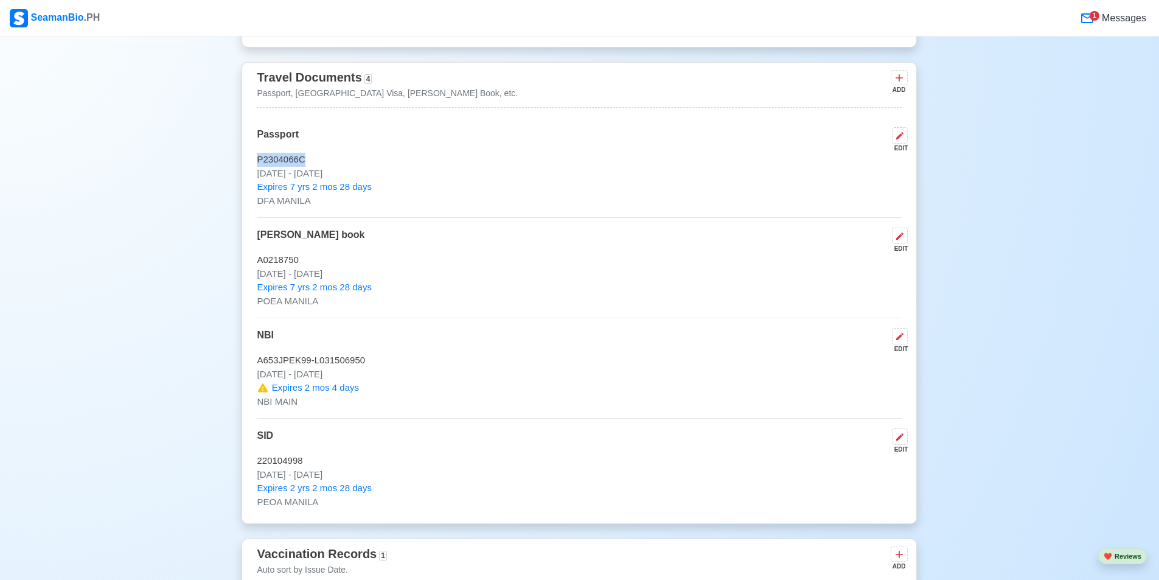
drag, startPoint x: 309, startPoint y: 162, endPoint x: 253, endPoint y: 165, distance: 56.0
click at [253, 165] on div "Travel Documents 4 Passport, [GEOGRAPHIC_DATA] Visa, [PERSON_NAME] Book, etc. A…" at bounding box center [579, 293] width 675 height 462
copy p "P2304066C"
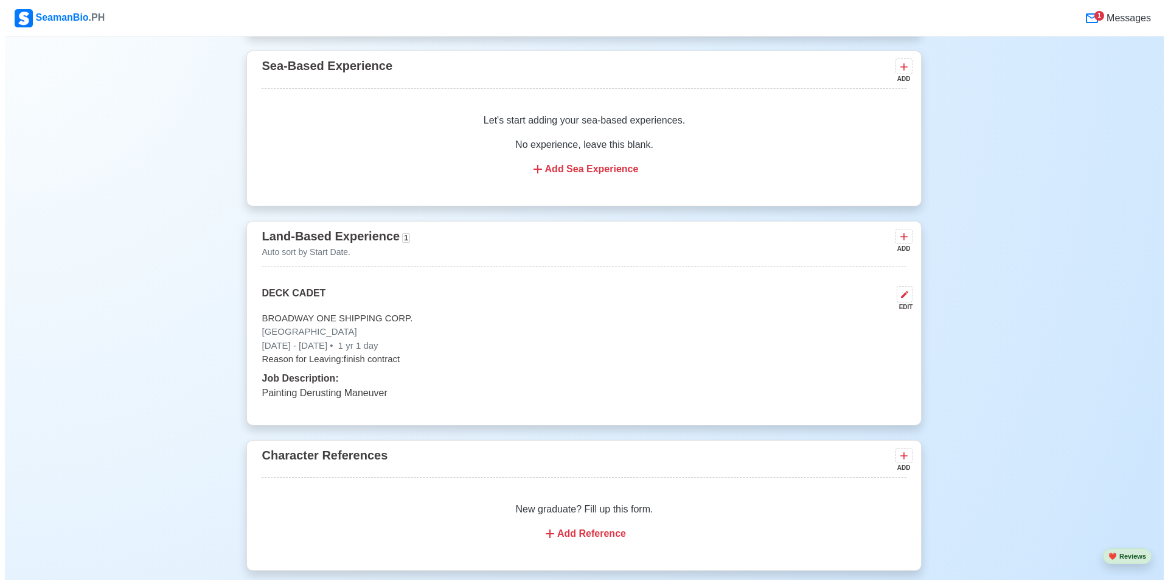
scroll to position [2373, 0]
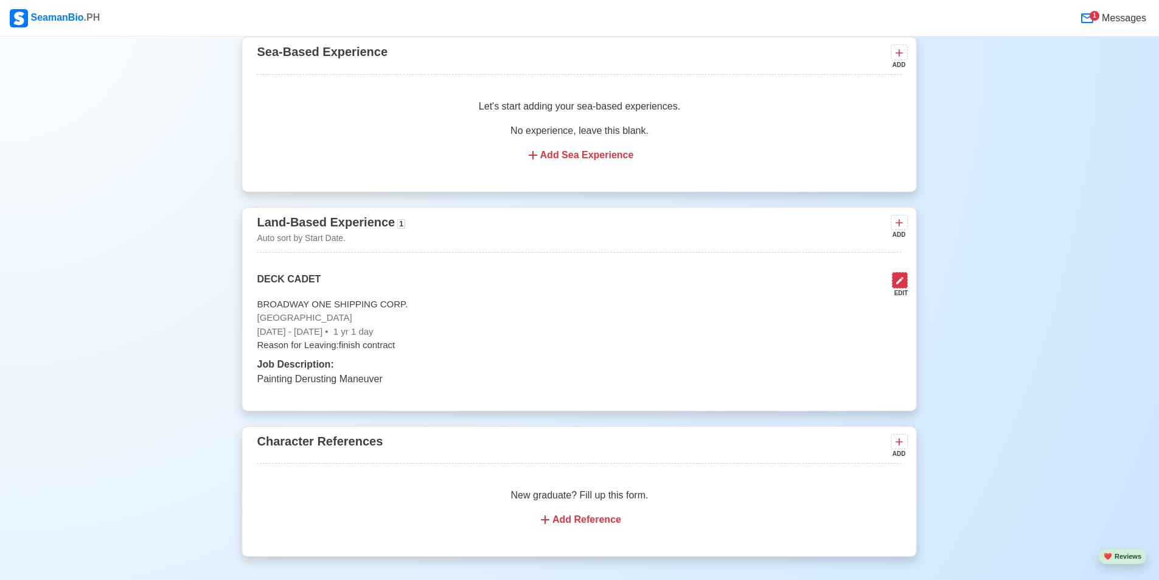
click at [898, 285] on icon at bounding box center [900, 281] width 10 height 10
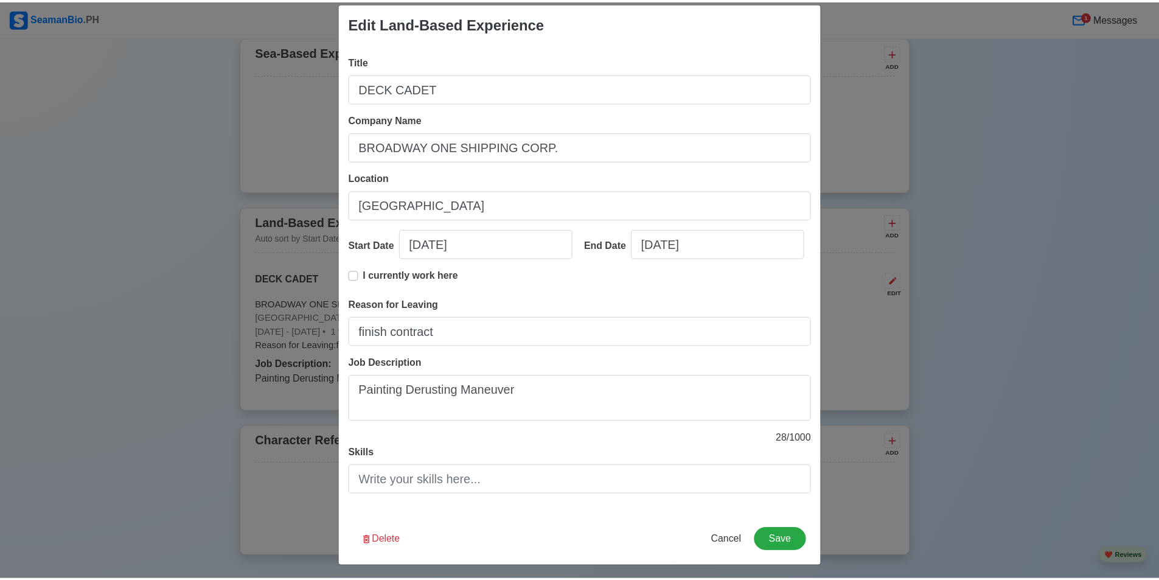
scroll to position [19, 0]
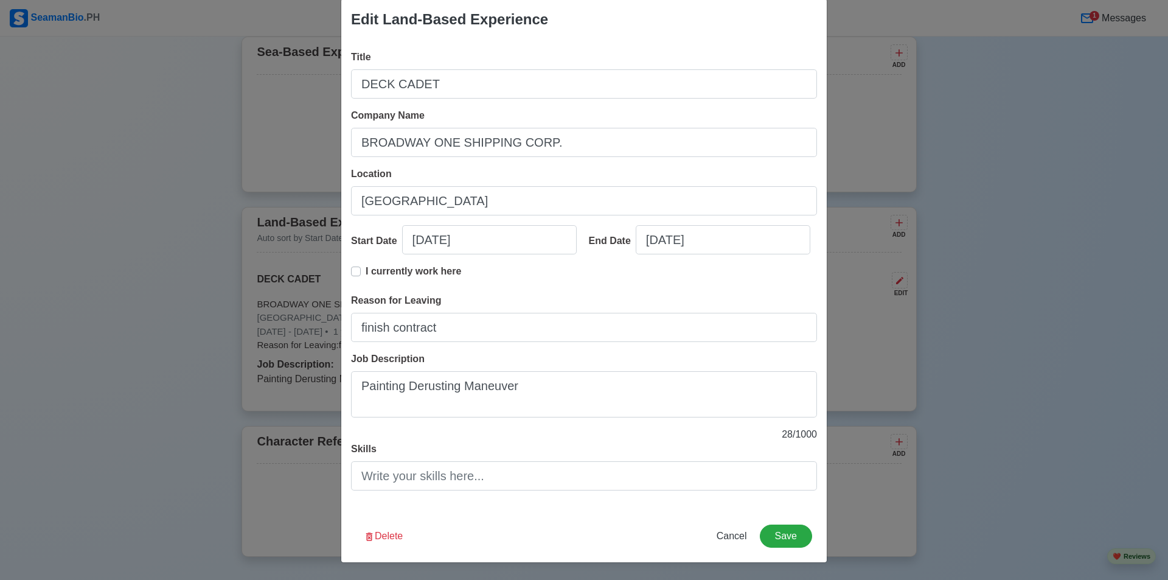
click at [1037, 238] on div "Edit Land-Based Experience Title DECK CADET Company Name BROADWAY ONE SHIPPING …" at bounding box center [584, 290] width 1168 height 580
click at [1069, 97] on div "Edit Land-Based Experience Title DECK CADET Company Name BROADWAY ONE SHIPPING …" at bounding box center [584, 290] width 1168 height 580
click at [1034, 94] on div "Edit Land-Based Experience Title DECK CADET Company Name BROADWAY ONE SHIPPING …" at bounding box center [584, 290] width 1168 height 580
click at [734, 538] on span "Cancel" at bounding box center [732, 535] width 30 height 10
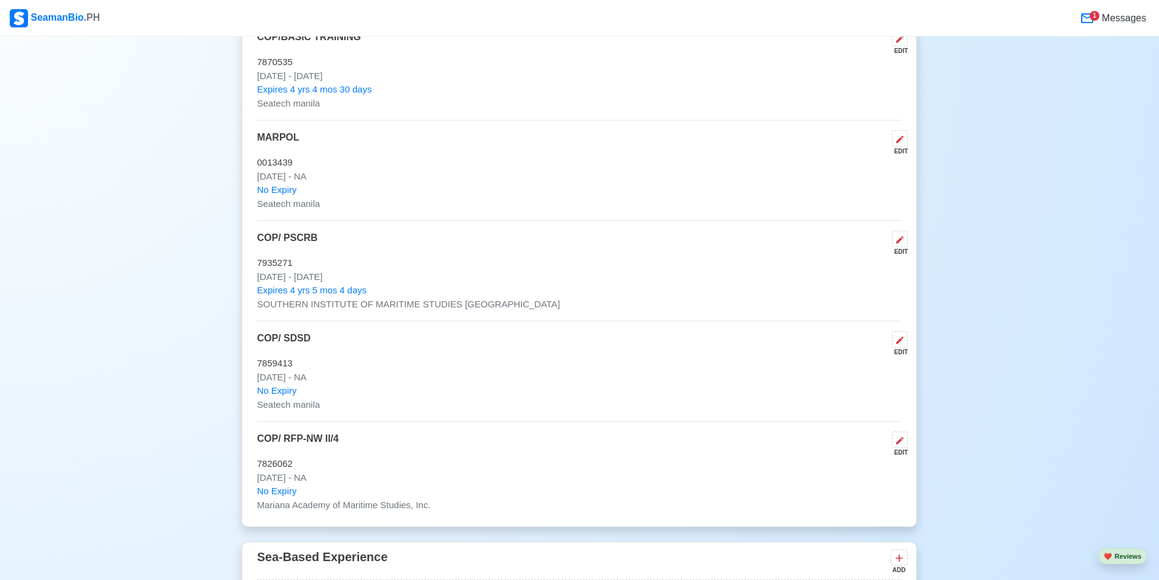
scroll to position [1947, 0]
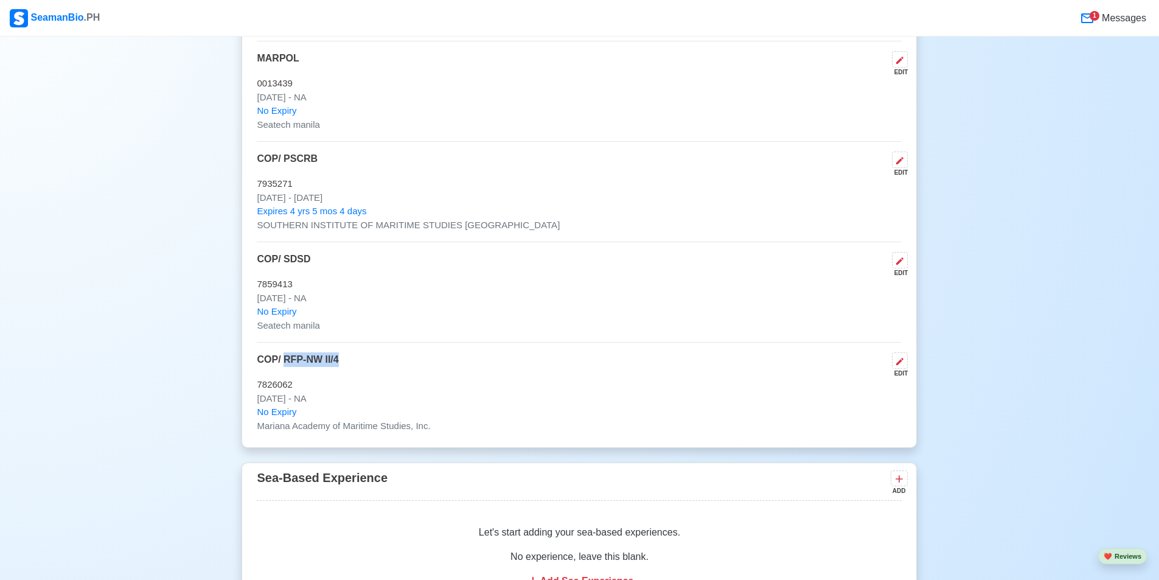
drag, startPoint x: 347, startPoint y: 364, endPoint x: 285, endPoint y: 364, distance: 62.7
click at [285, 364] on div "COP/ RFP-NW II/4 EDIT" at bounding box center [579, 365] width 645 height 26
copy p "RFP-NW II/4"
drag, startPoint x: 292, startPoint y: 392, endPoint x: 255, endPoint y: 392, distance: 37.1
click at [255, 392] on div "COP / Trainings / Certificates 5 Auto sort by Issue Date. ADD COP/BASIC TRAININ…" at bounding box center [579, 167] width 675 height 562
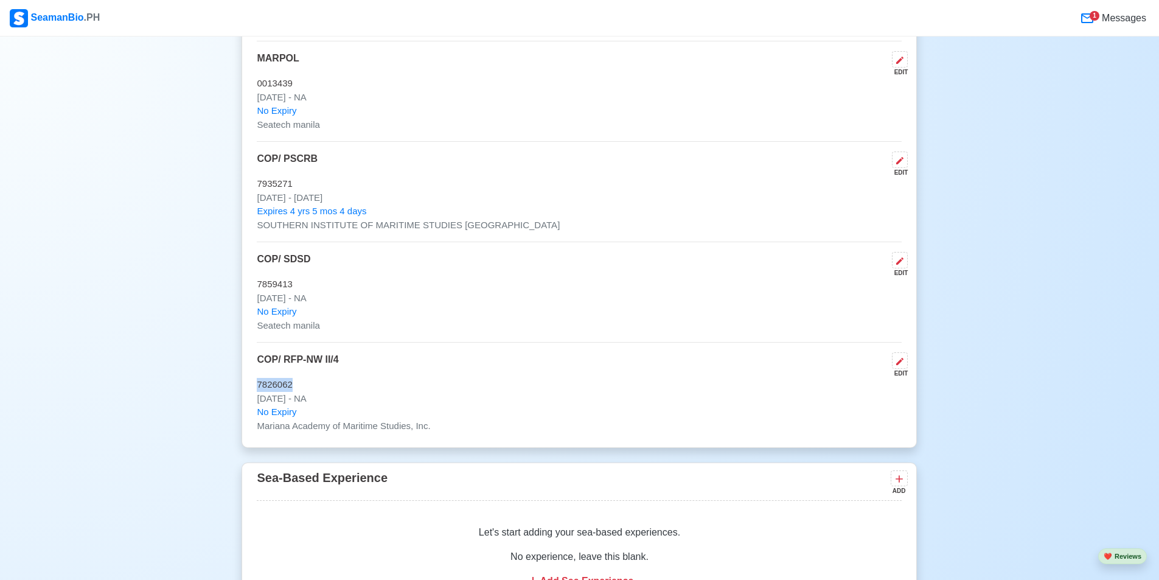
copy p "7826062"
drag, startPoint x: 437, startPoint y: 434, endPoint x: 258, endPoint y: 437, distance: 179.5
click at [258, 433] on p "Mariana Academy of Maritime Studies, Inc." at bounding box center [579, 426] width 645 height 14
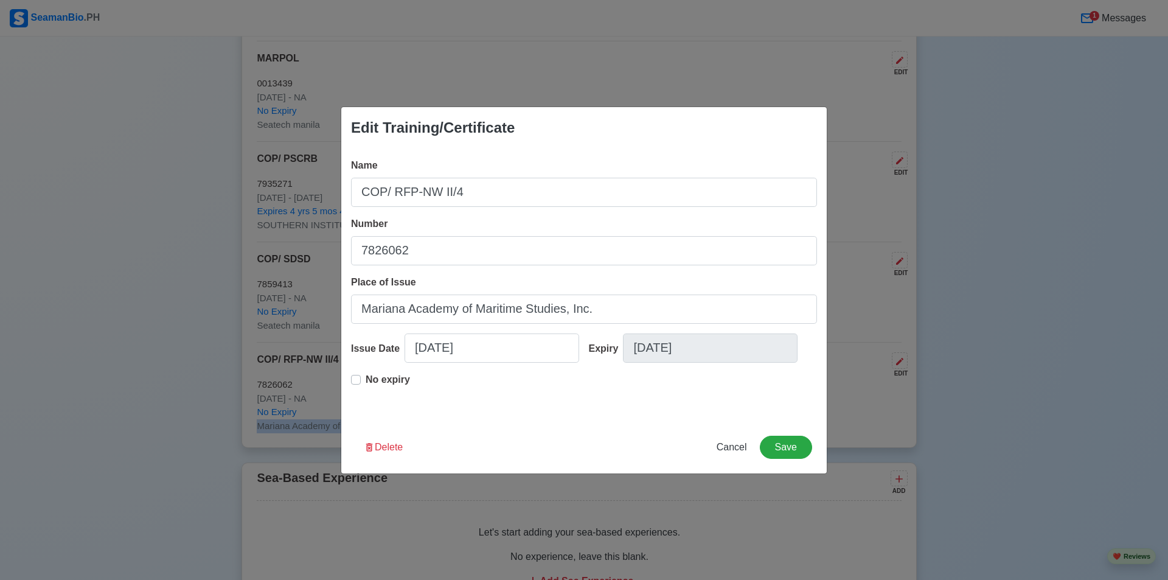
copy p "Mariana Academy of Maritime Studies, Inc."
drag, startPoint x: 610, startPoint y: 308, endPoint x: 352, endPoint y: 316, distance: 258.1
click at [352, 316] on input "Mariana Academy of Maritime Studies, Inc." at bounding box center [584, 308] width 466 height 29
click at [111, 244] on div "Edit Training/Certificate Name COP/ RFP-NW II/4 Number 7826062 Place of Issue M…" at bounding box center [584, 290] width 1168 height 580
click at [1051, 417] on div "Edit Training/Certificate Name COP/ RFP-NW II/4 Number 7826062 Place of Issue M…" at bounding box center [584, 290] width 1168 height 580
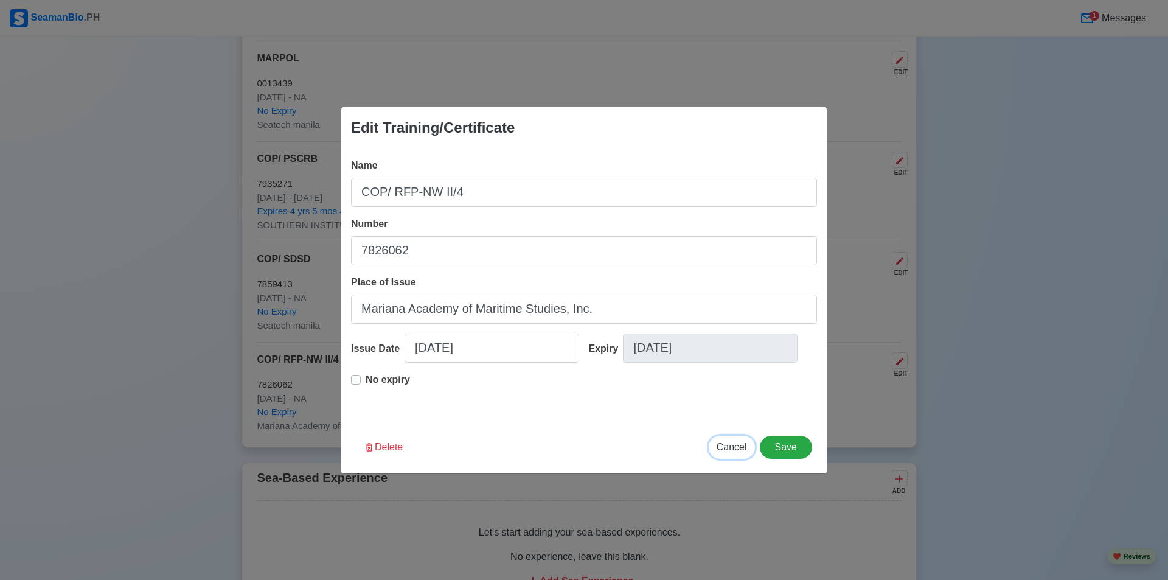
click at [736, 446] on span "Cancel" at bounding box center [732, 447] width 30 height 10
type input "[DATE]"
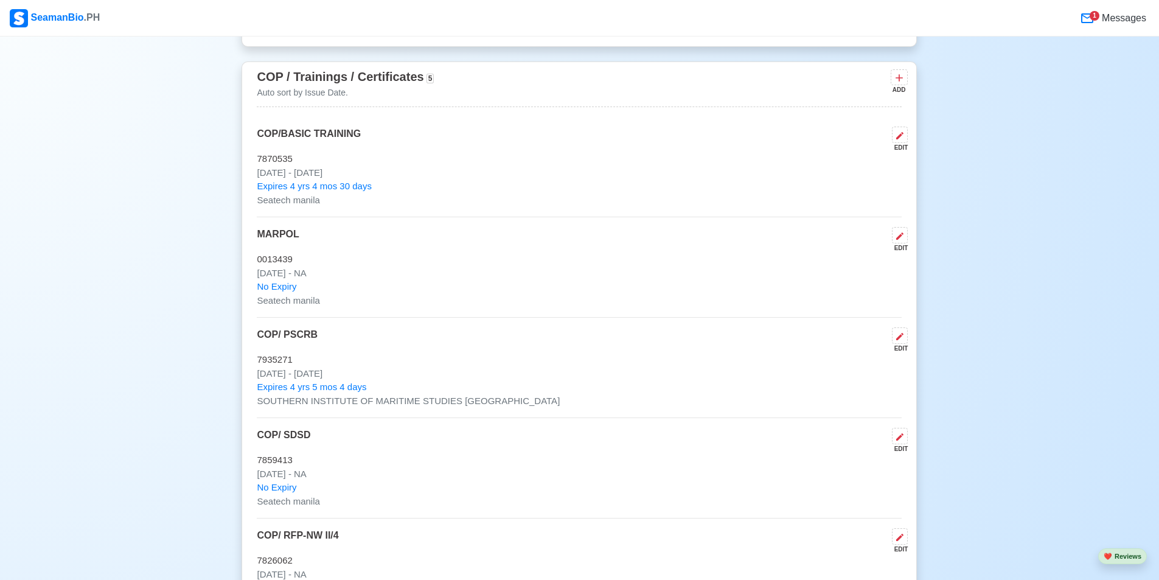
scroll to position [1764, 0]
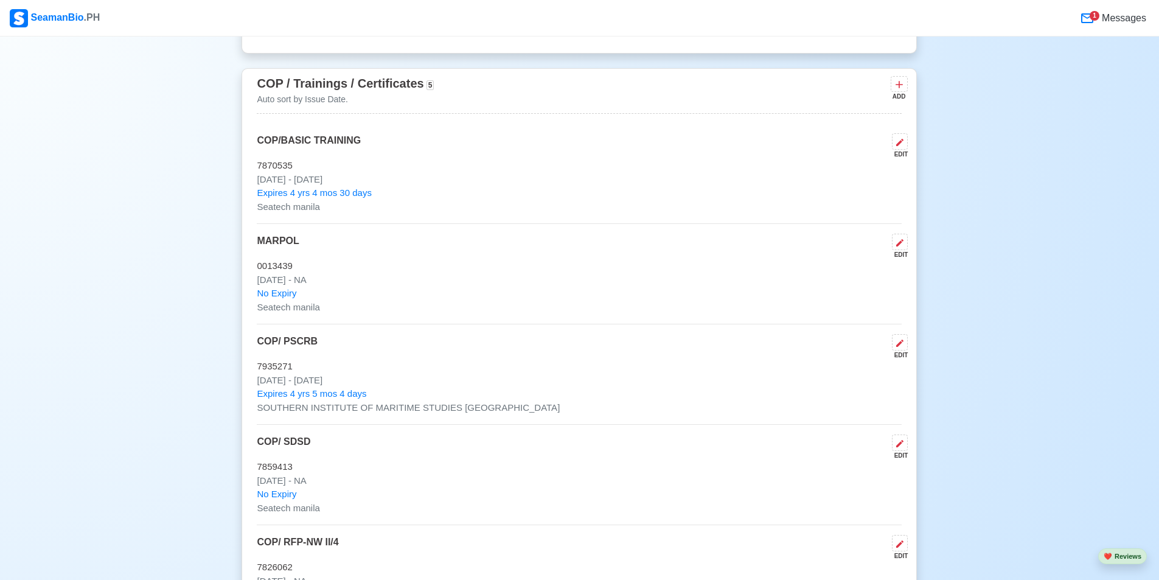
click at [67, 12] on div "SeamanBio .PH" at bounding box center [55, 18] width 90 height 18
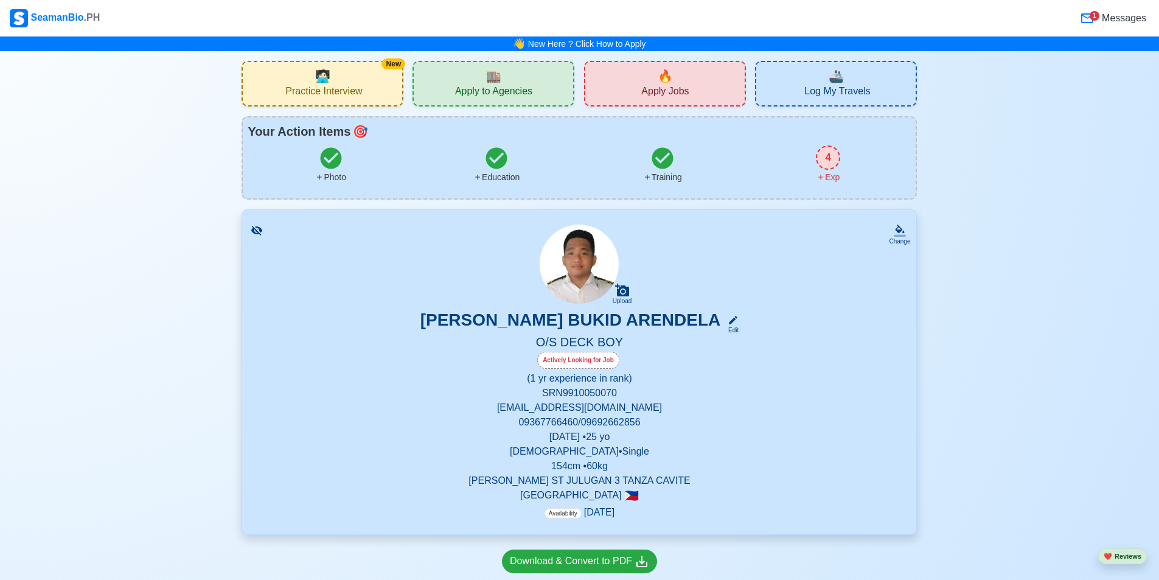
click at [529, 95] on span "Apply to Agencies" at bounding box center [493, 92] width 77 height 15
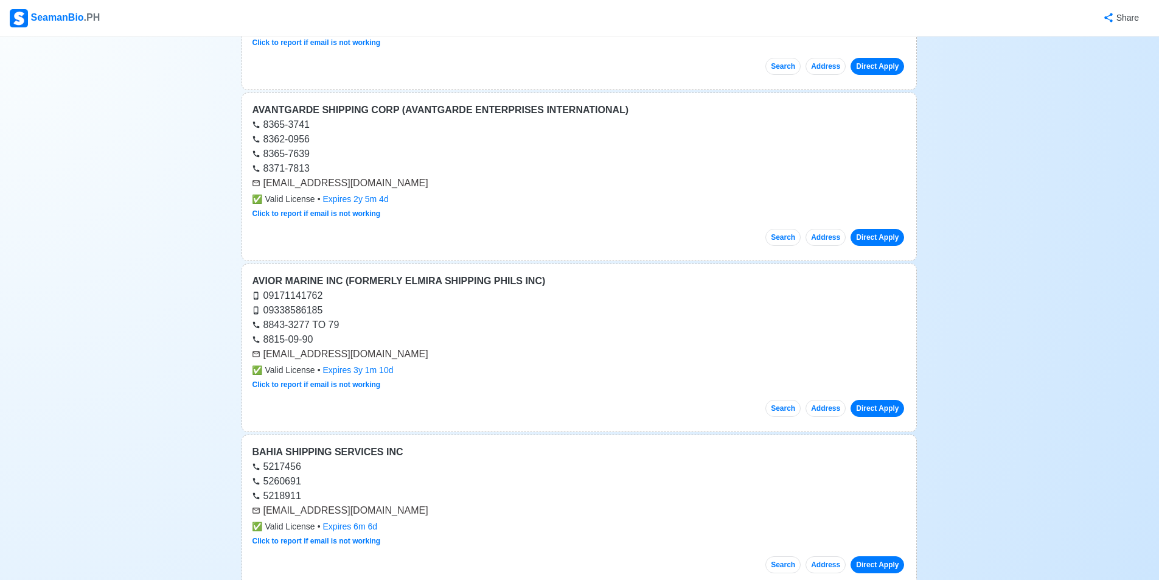
scroll to position [426, 0]
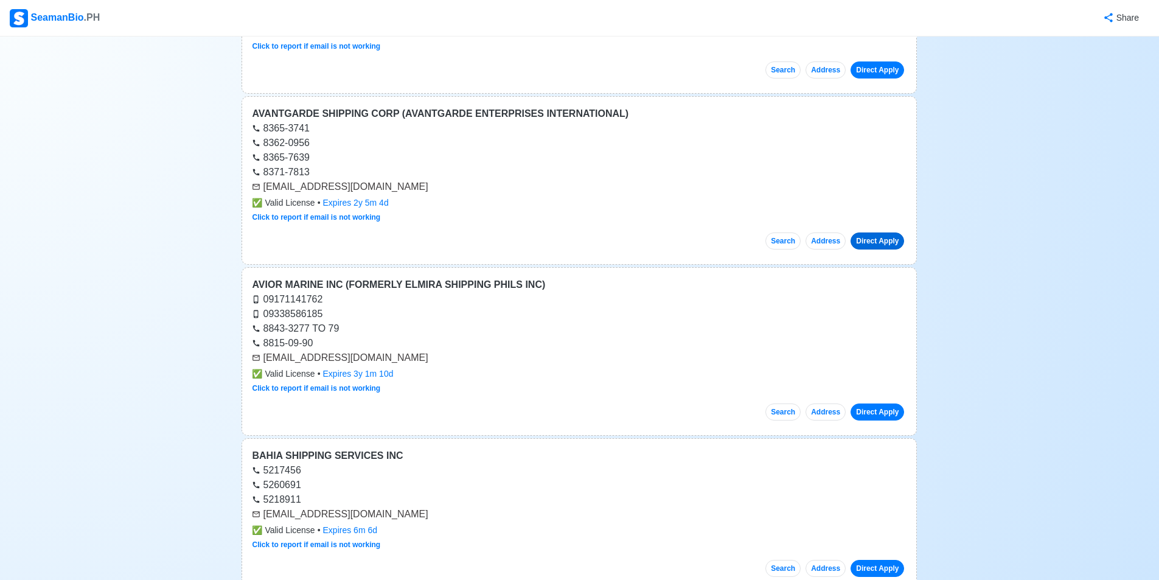
click at [884, 244] on link "Direct Apply" at bounding box center [877, 240] width 54 height 17
click at [397, 119] on div "AVANTGARDE SHIPPING CORP (AVANTGARDE ENTERPRISES INTERNATIONAL)" at bounding box center [579, 113] width 655 height 15
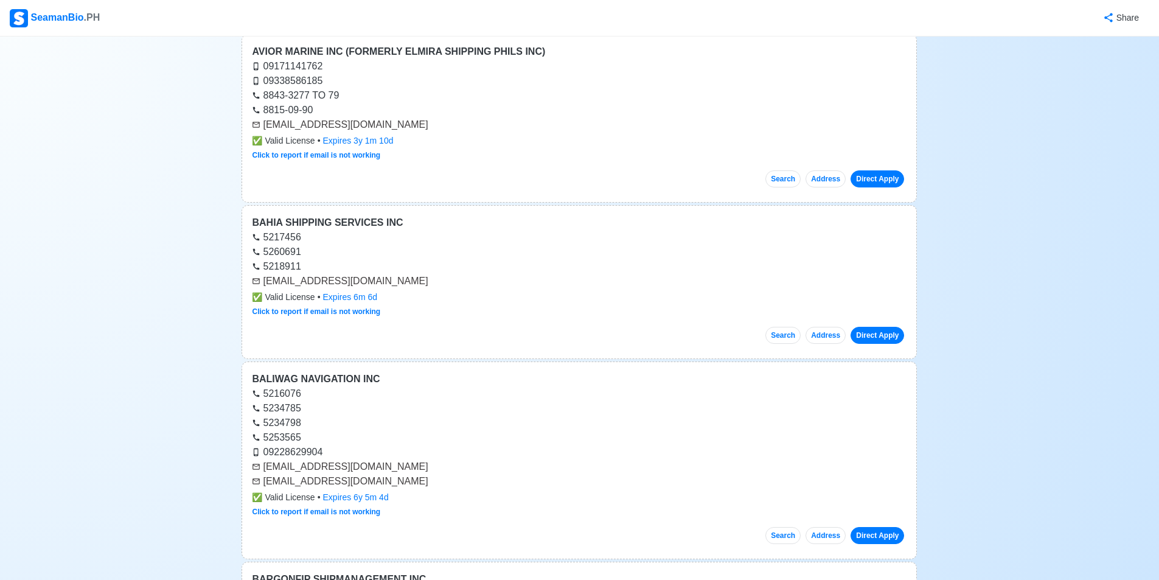
scroll to position [669, 0]
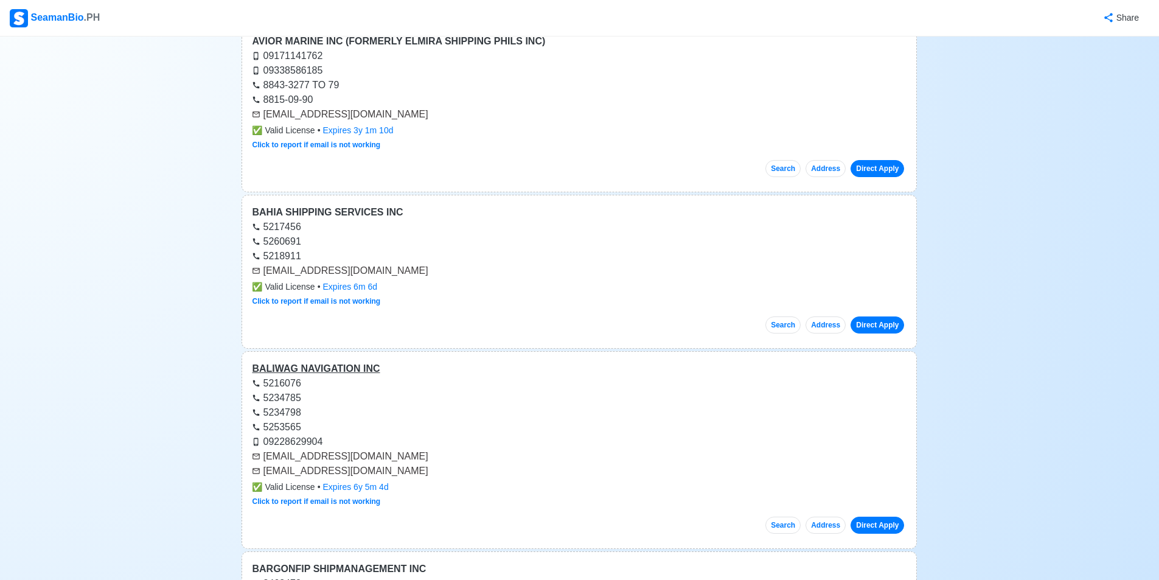
click at [347, 372] on div "BALIWAG NAVIGATION INC" at bounding box center [579, 368] width 655 height 15
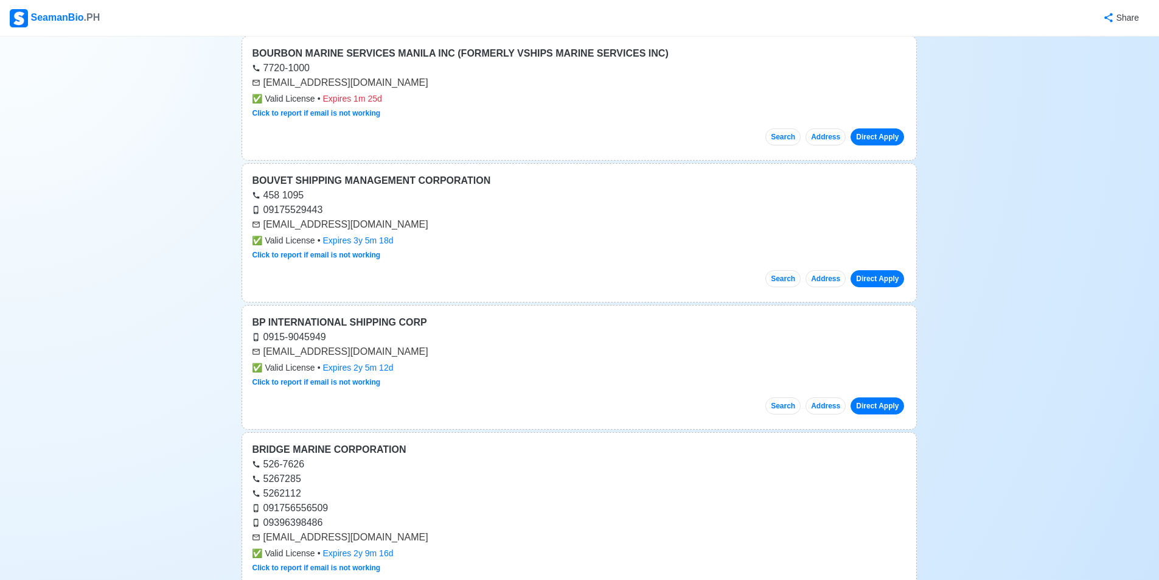
scroll to position [2251, 0]
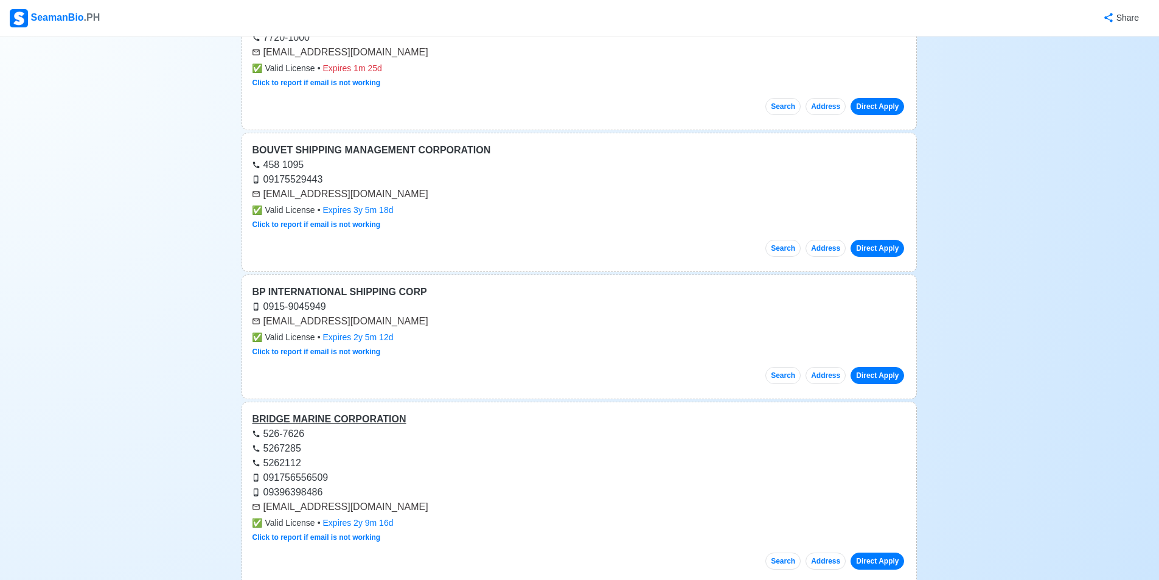
click at [335, 422] on div "BRIDGE MARINE CORPORATION" at bounding box center [579, 419] width 655 height 15
